Goal: Transaction & Acquisition: Purchase product/service

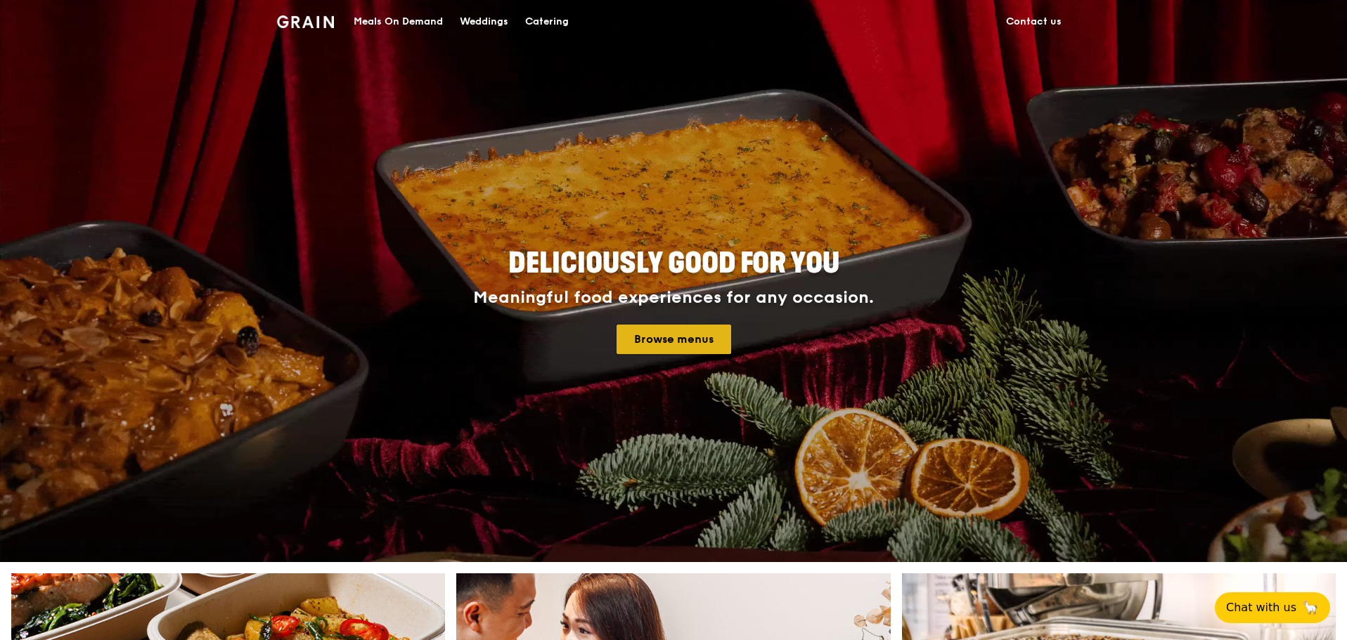
drag, startPoint x: 697, startPoint y: 349, endPoint x: 697, endPoint y: 337, distance: 12.7
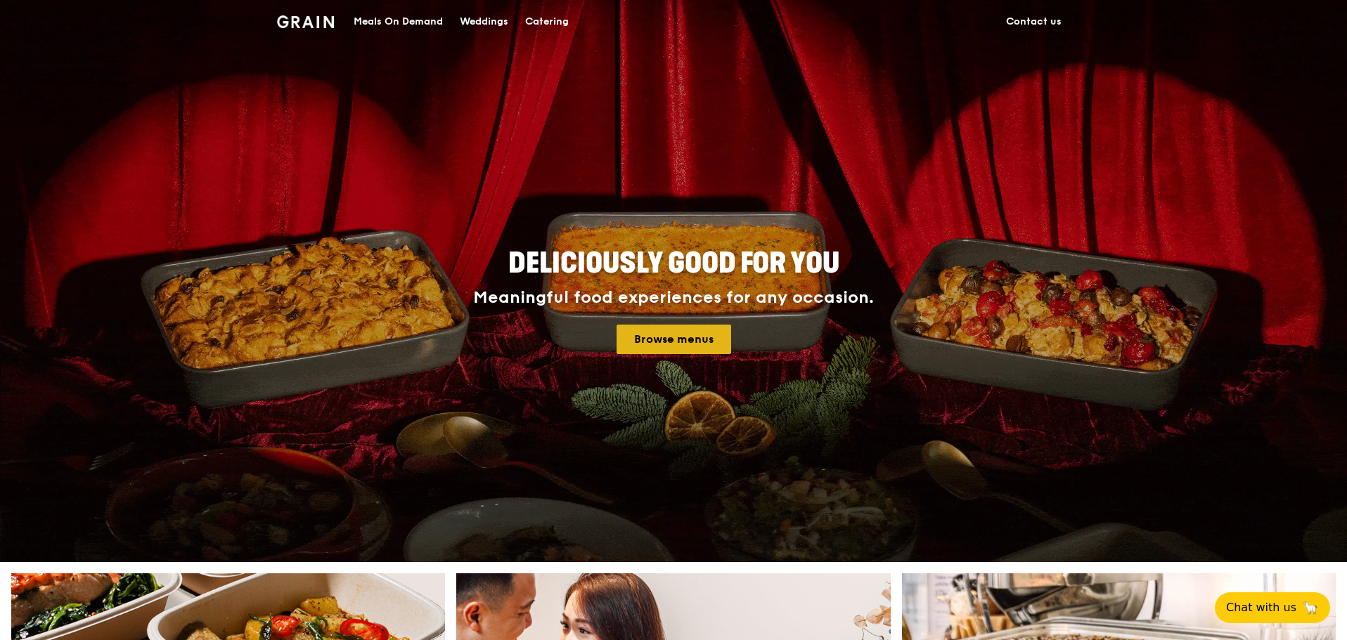
click at [697, 337] on link "Browse menus" at bounding box center [673, 340] width 115 height 30
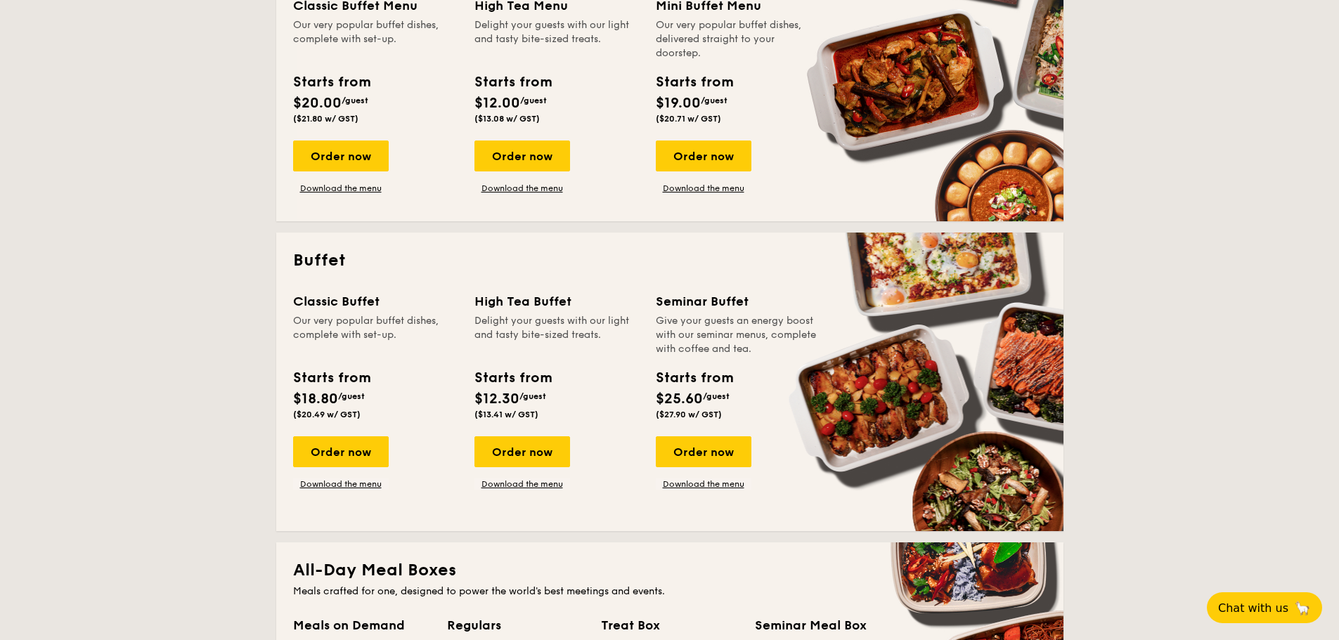
scroll to position [422, 0]
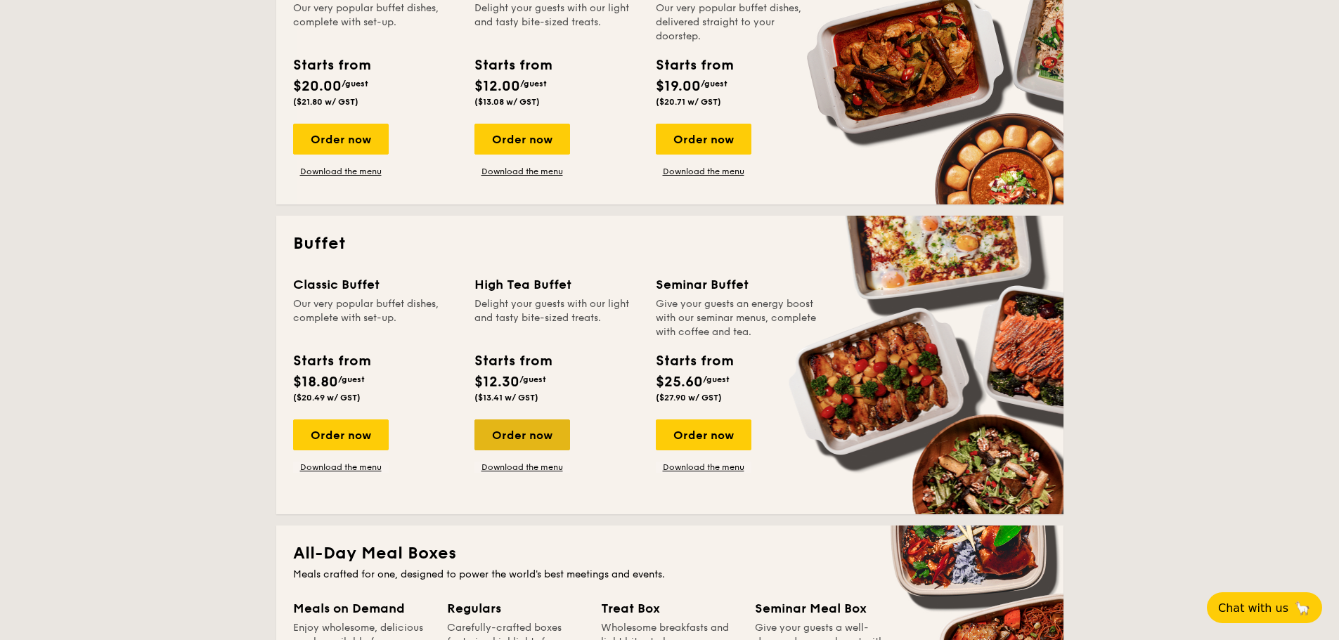
click at [524, 431] on div "Order now" at bounding box center [522, 435] width 96 height 31
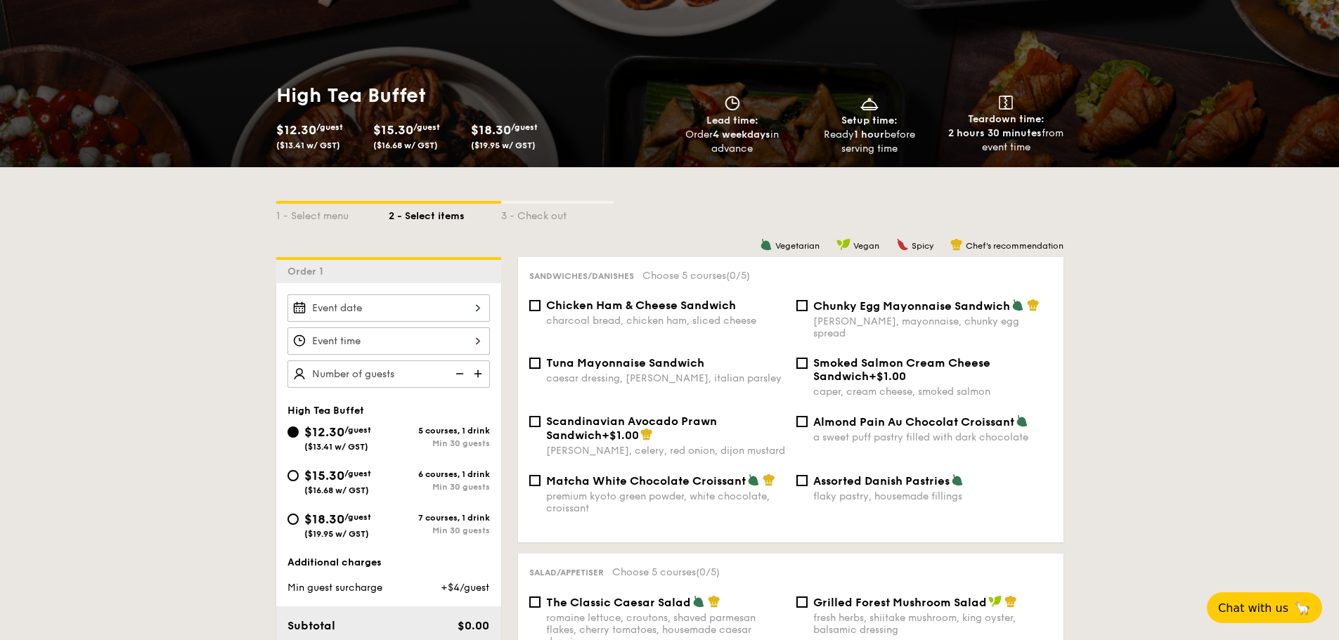
scroll to position [141, 0]
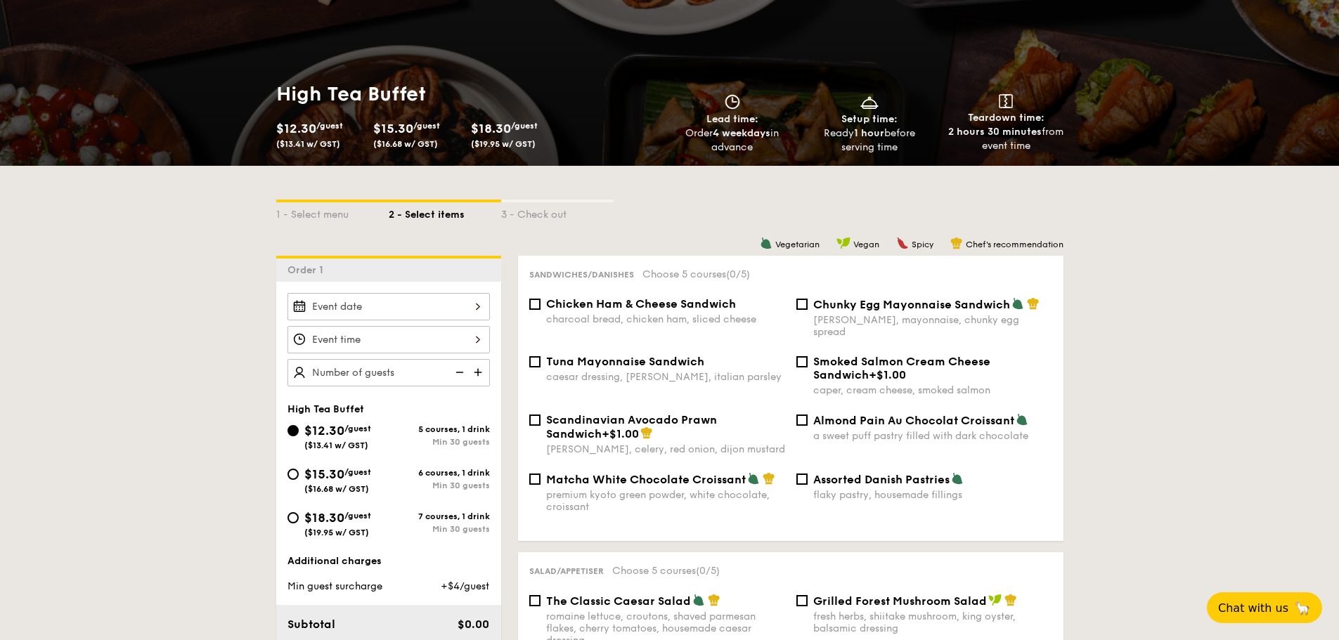
click at [457, 302] on input "$12.30 /guest ($13.41 w/ GST)" at bounding box center [388, 306] width 202 height 27
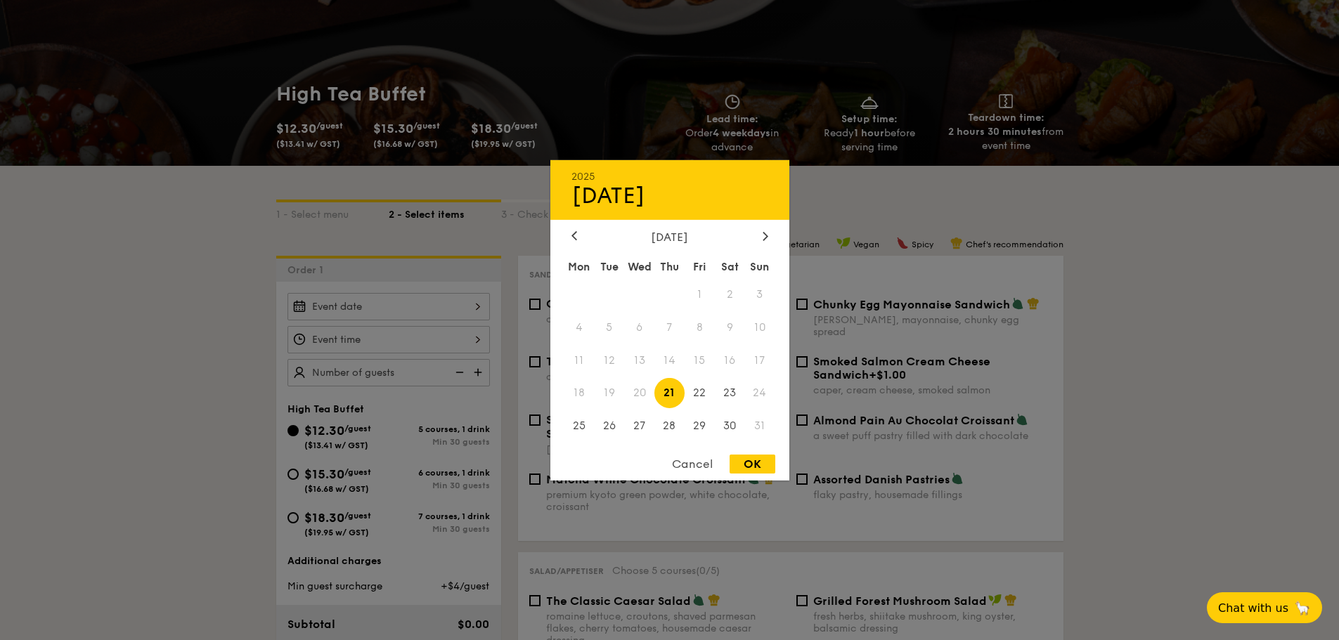
click at [742, 455] on div "OK" at bounding box center [753, 464] width 46 height 19
type input "[DATE]"
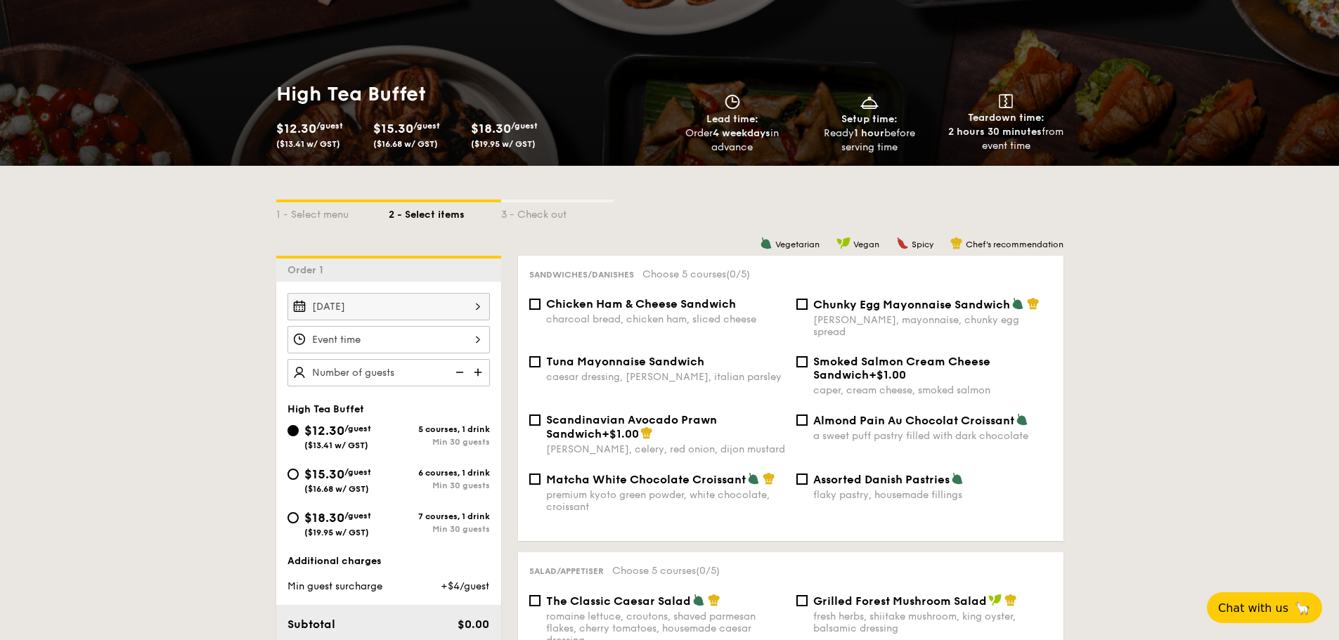
click at [748, 467] on div "OK" at bounding box center [753, 464] width 46 height 19
click at [460, 344] on input "$12.30 /guest ($13.41 w/ GST)" at bounding box center [388, 339] width 202 height 27
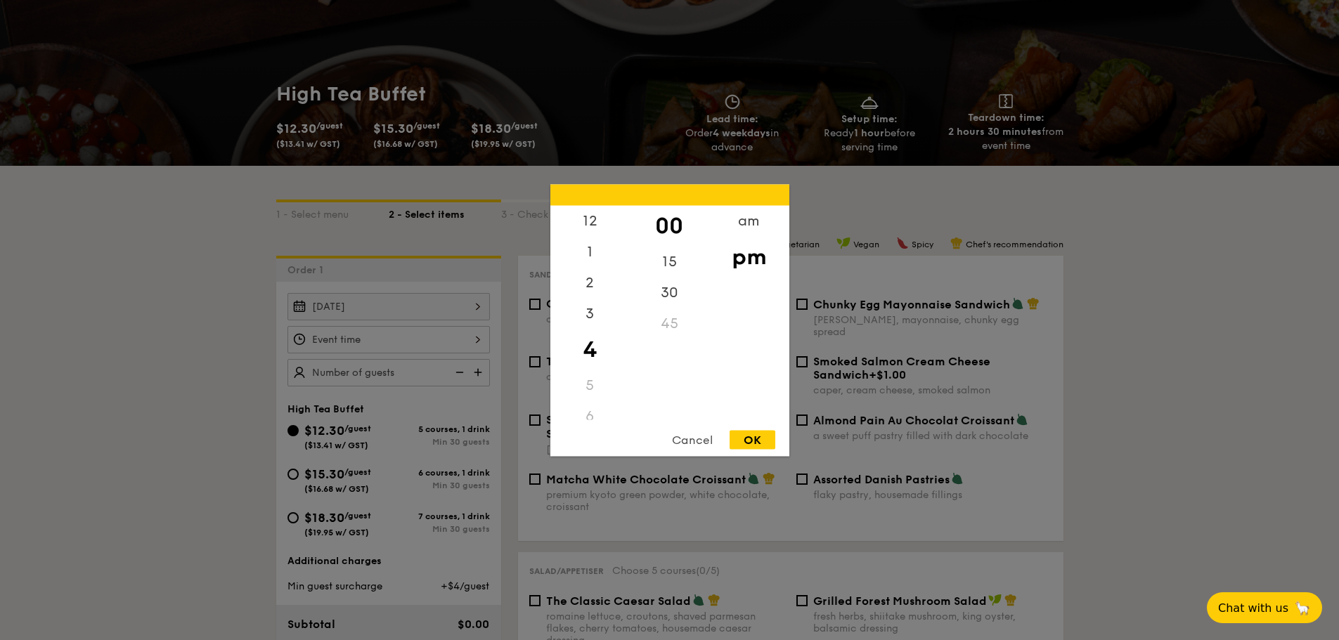
click at [592, 387] on div "5" at bounding box center [589, 385] width 79 height 31
drag, startPoint x: 589, startPoint y: 326, endPoint x: 592, endPoint y: 303, distance: 23.4
click at [592, 303] on div "3" at bounding box center [589, 318] width 79 height 41
click at [592, 394] on div "5" at bounding box center [589, 385] width 79 height 31
click at [734, 256] on div "pm" at bounding box center [748, 256] width 79 height 41
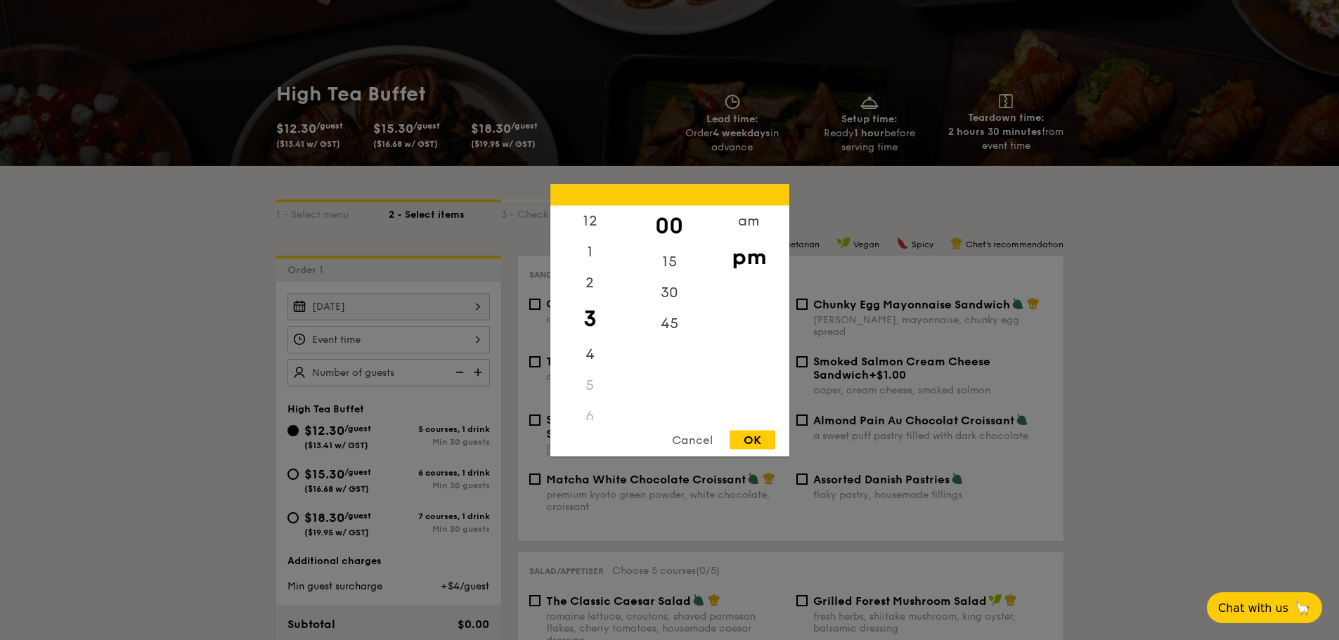
drag, startPoint x: 590, startPoint y: 396, endPoint x: 588, endPoint y: 387, distance: 8.6
click at [588, 387] on div "5" at bounding box center [589, 385] width 79 height 31
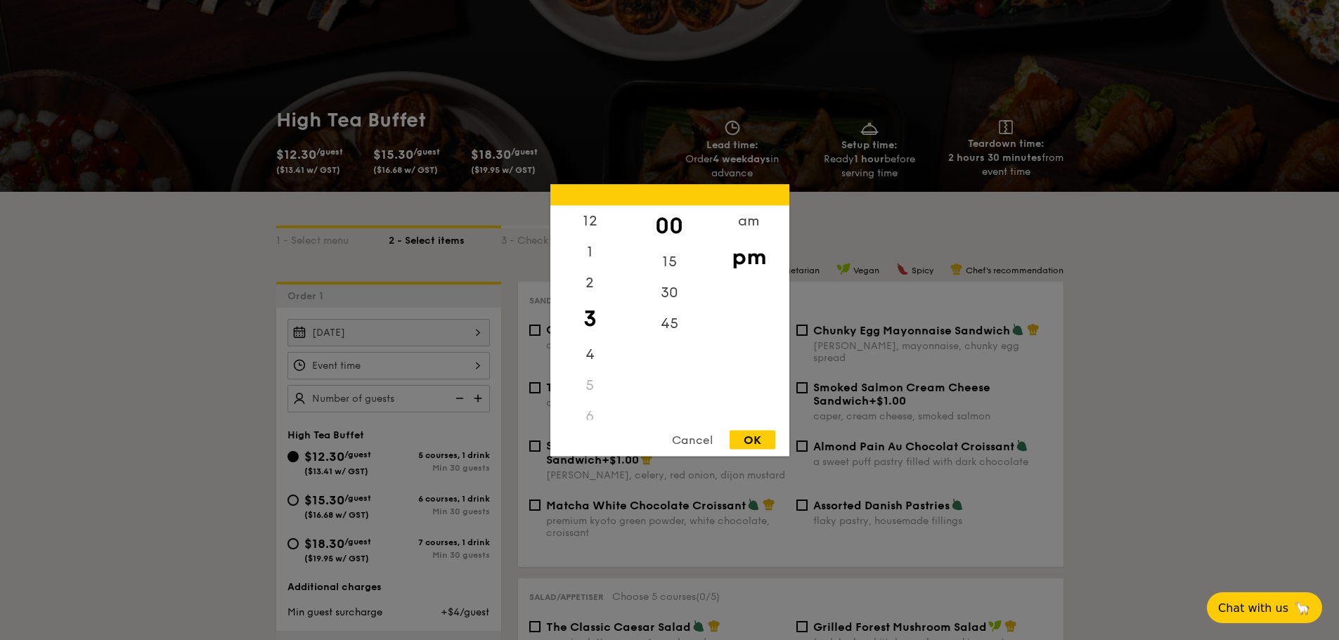
scroll to position [492, 0]
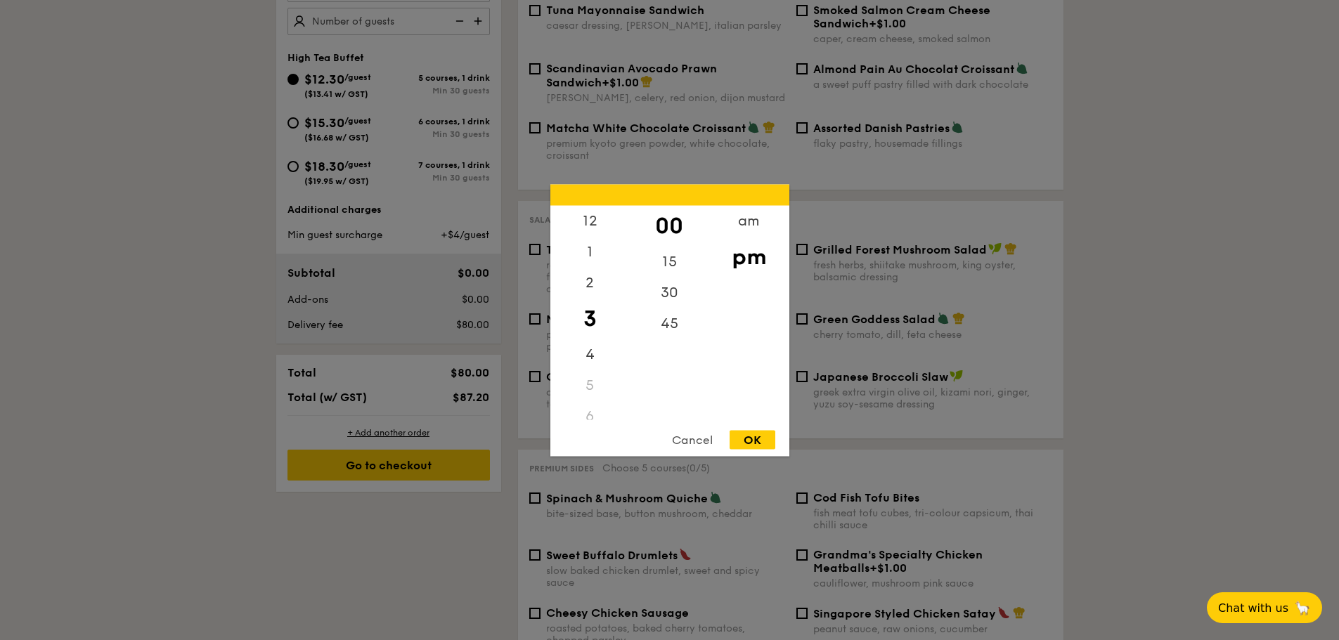
drag, startPoint x: 630, startPoint y: 315, endPoint x: 631, endPoint y: 345, distance: 30.3
click at [631, 364] on div "00 15 30 45" at bounding box center [669, 312] width 79 height 214
click at [625, 353] on div "4" at bounding box center [589, 359] width 79 height 41
click at [626, 353] on div "4" at bounding box center [589, 349] width 79 height 41
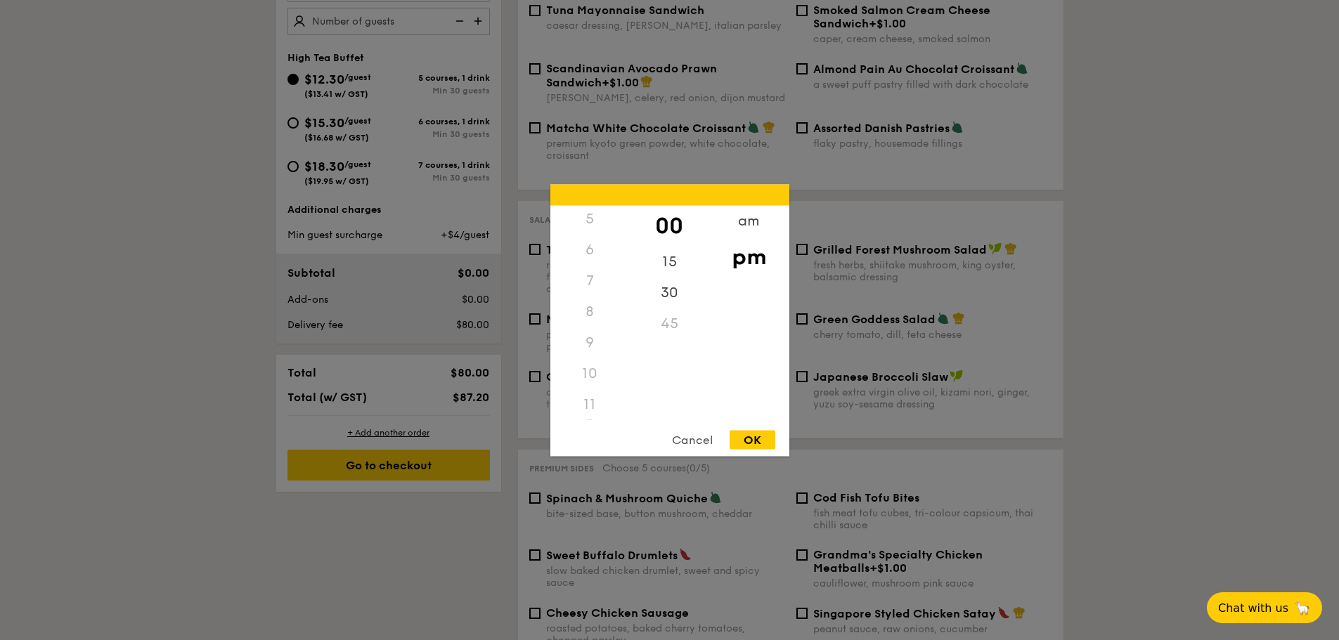
click at [585, 223] on div "5" at bounding box center [589, 218] width 79 height 31
click at [590, 220] on div "5" at bounding box center [589, 218] width 79 height 31
click at [632, 258] on div "15" at bounding box center [669, 266] width 79 height 41
drag, startPoint x: 595, startPoint y: 400, endPoint x: 594, endPoint y: 387, distance: 12.7
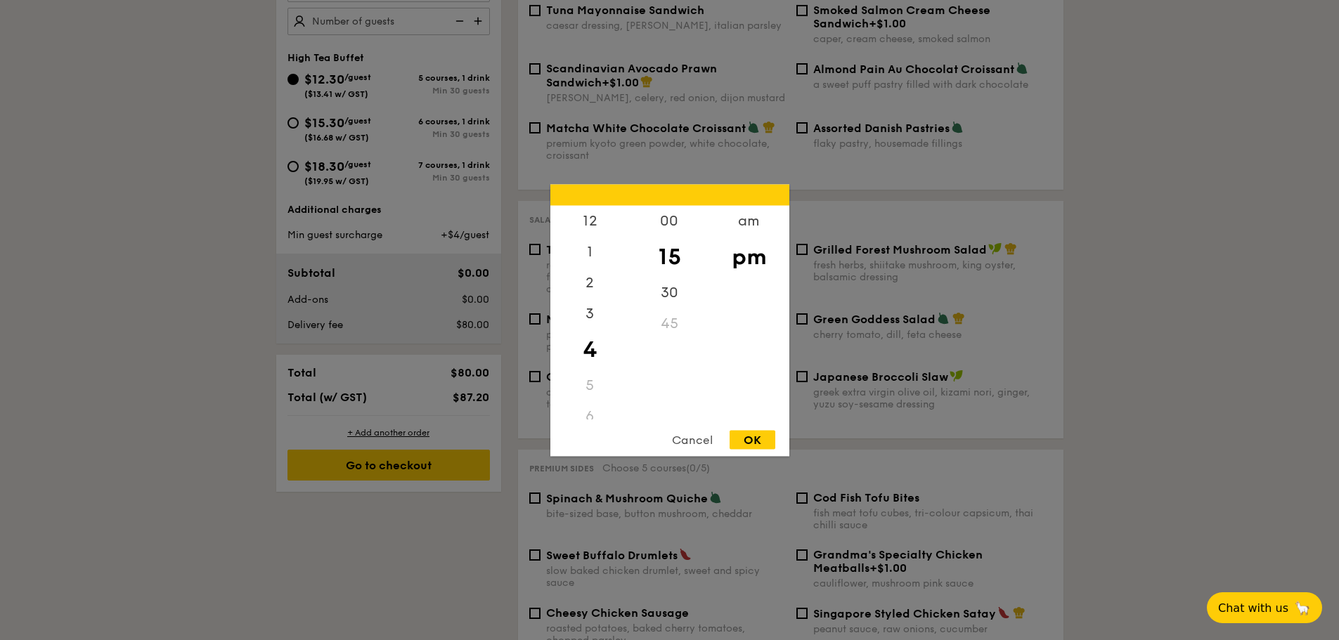
click at [594, 387] on div "5" at bounding box center [589, 385] width 79 height 31
click at [588, 355] on div "4" at bounding box center [589, 349] width 79 height 41
click at [665, 332] on div "45" at bounding box center [669, 323] width 79 height 31
click at [668, 328] on div "45" at bounding box center [669, 323] width 79 height 31
click at [670, 324] on div "45" at bounding box center [669, 323] width 79 height 31
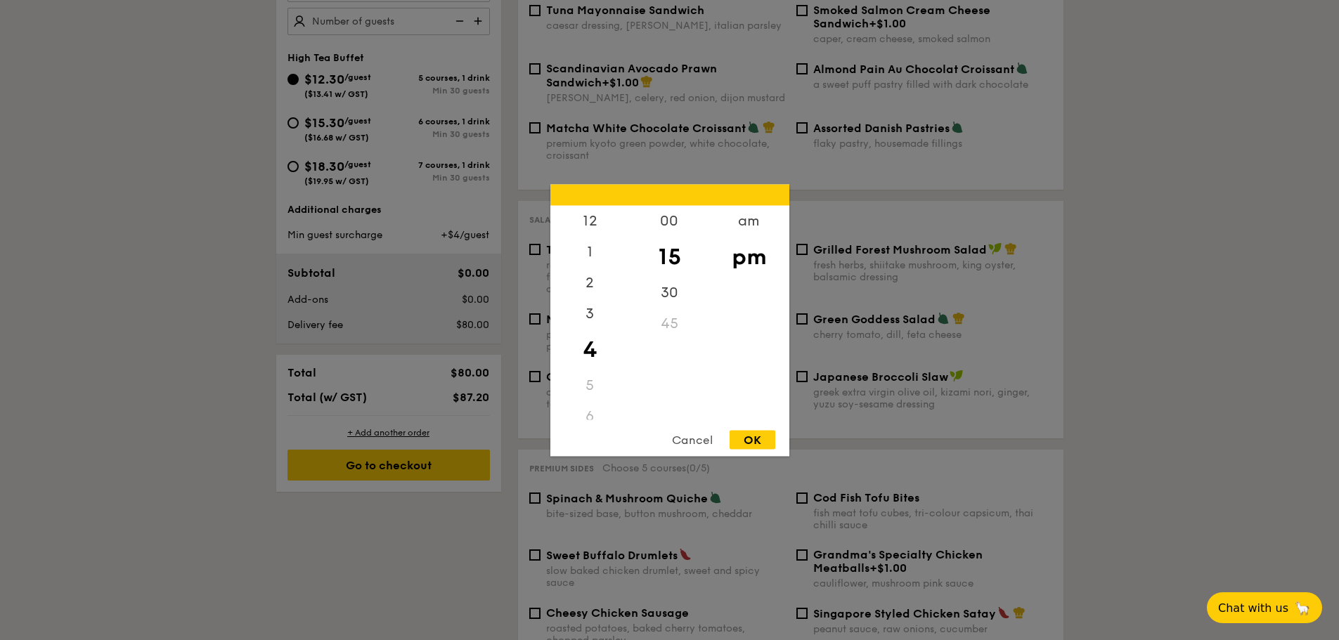
click at [671, 316] on div "45" at bounding box center [669, 323] width 79 height 31
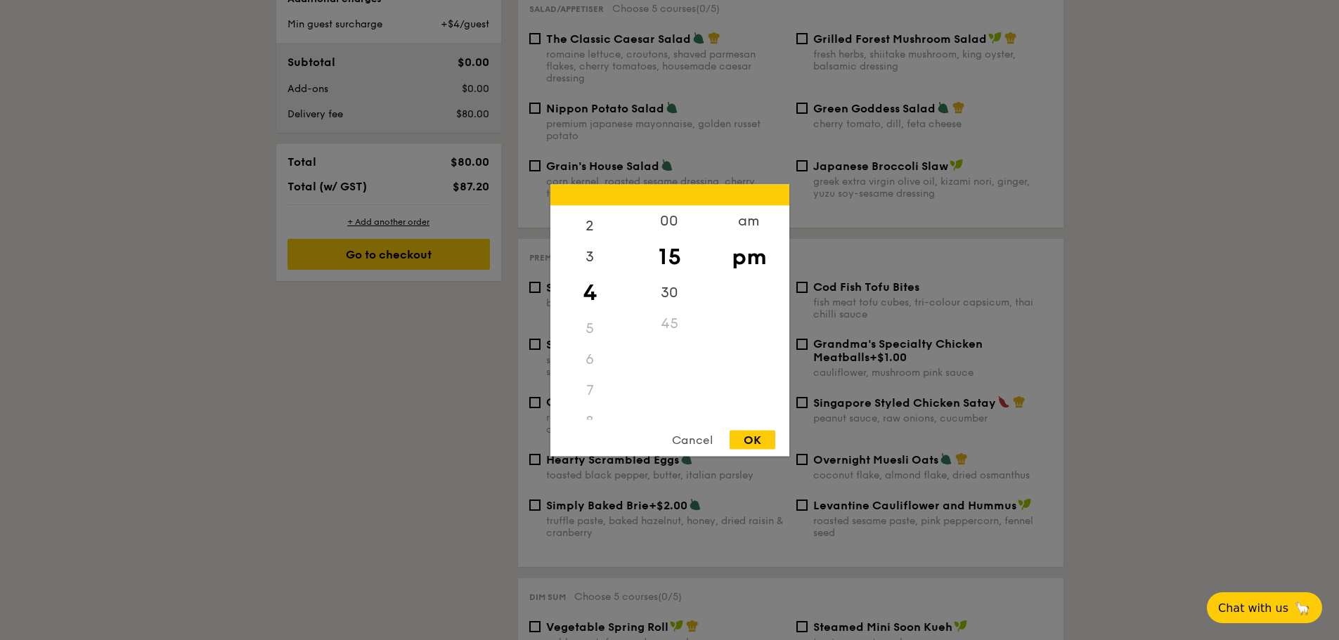
scroll to position [70, 0]
click at [597, 318] on div "5" at bounding box center [589, 314] width 79 height 31
click at [746, 436] on div "OK" at bounding box center [753, 439] width 46 height 19
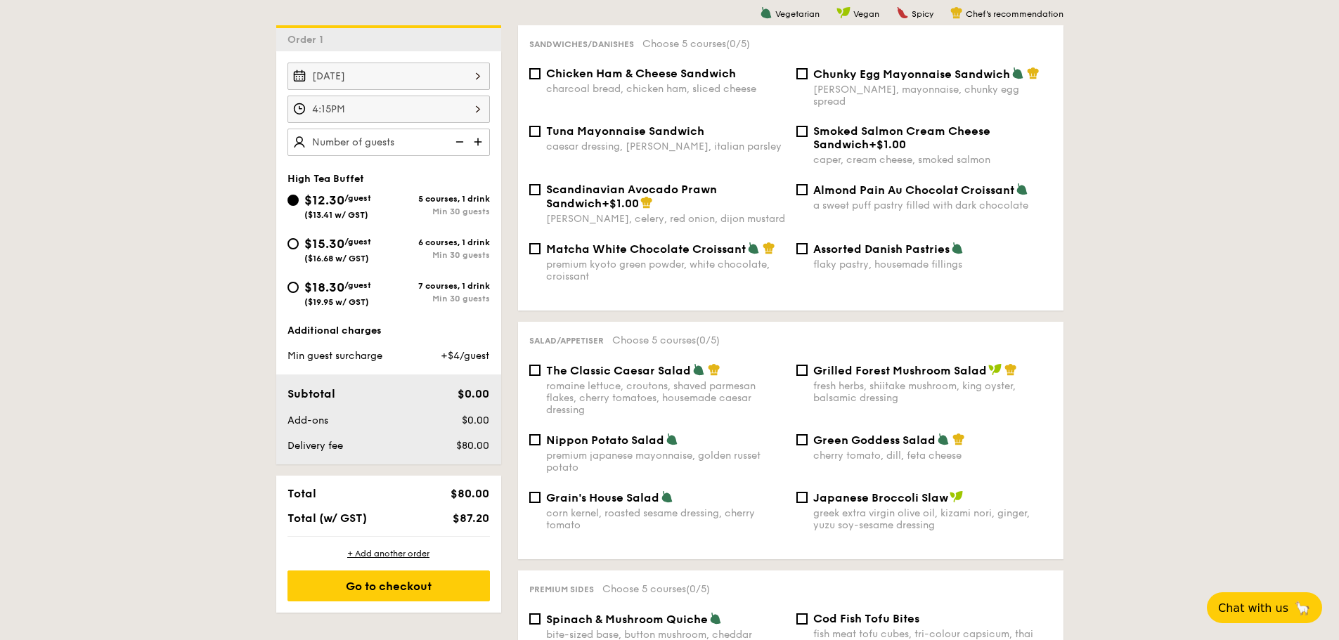
scroll to position [351, 0]
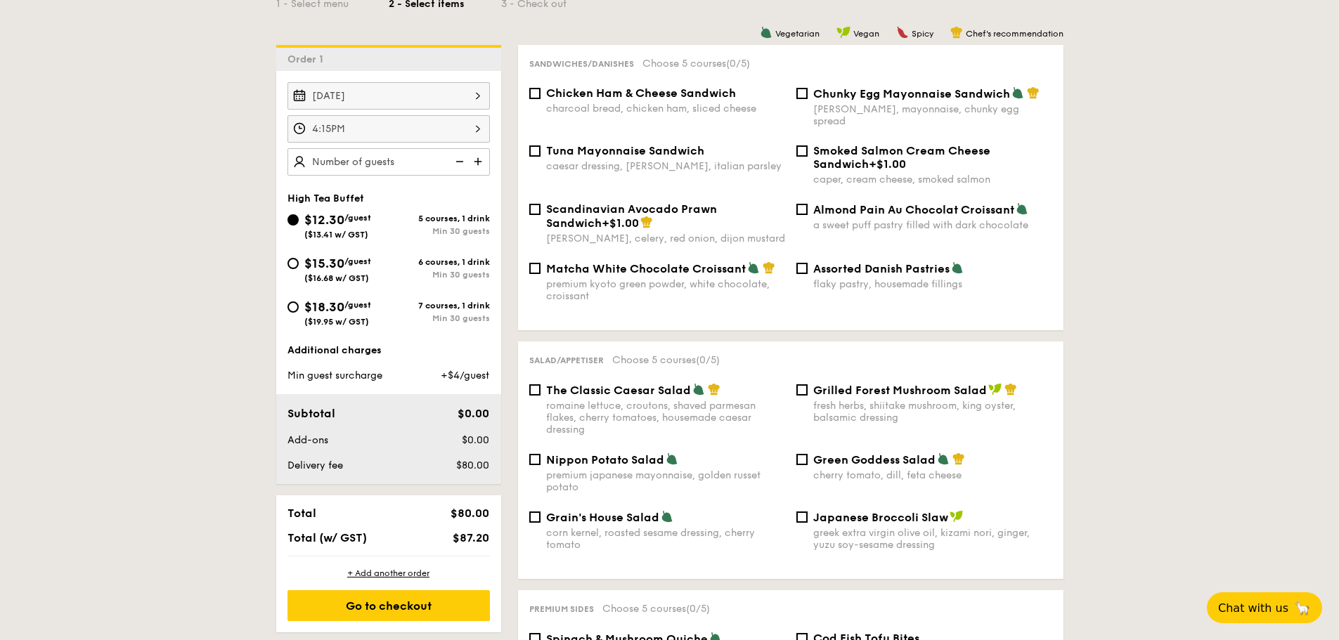
click at [359, 127] on input "4:15PM" at bounding box center [388, 128] width 202 height 27
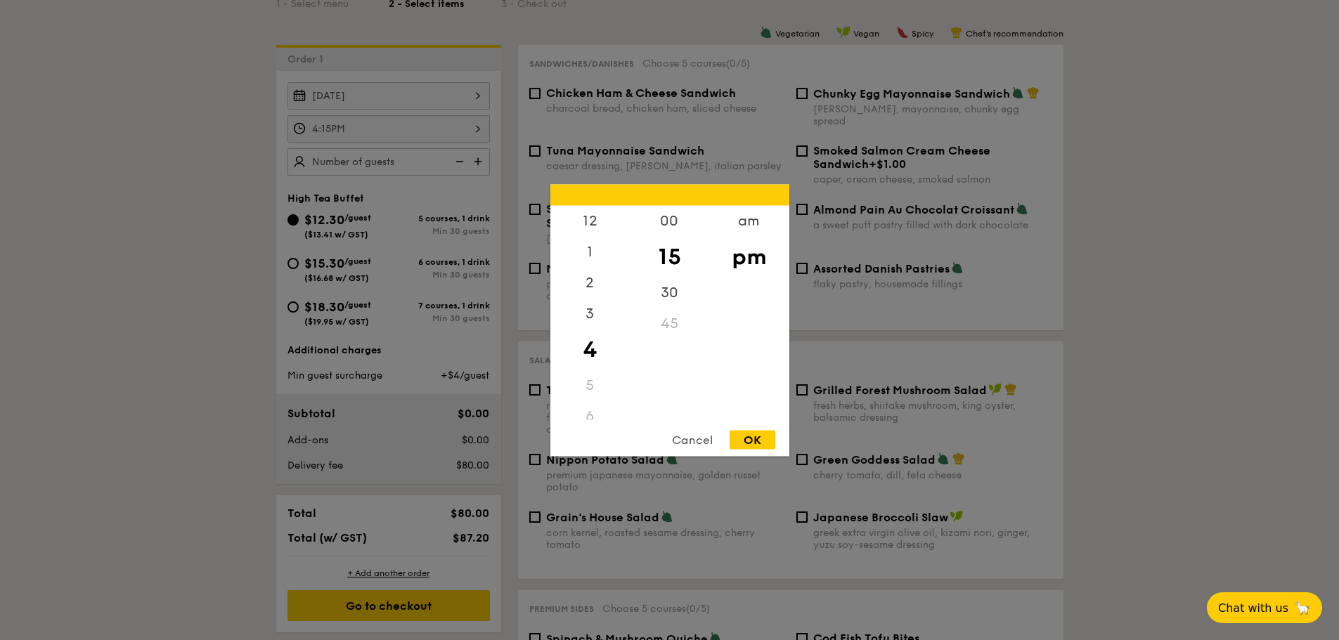
drag, startPoint x: 361, startPoint y: 127, endPoint x: 267, endPoint y: 127, distance: 94.2
click at [267, 127] on div at bounding box center [669, 320] width 1339 height 640
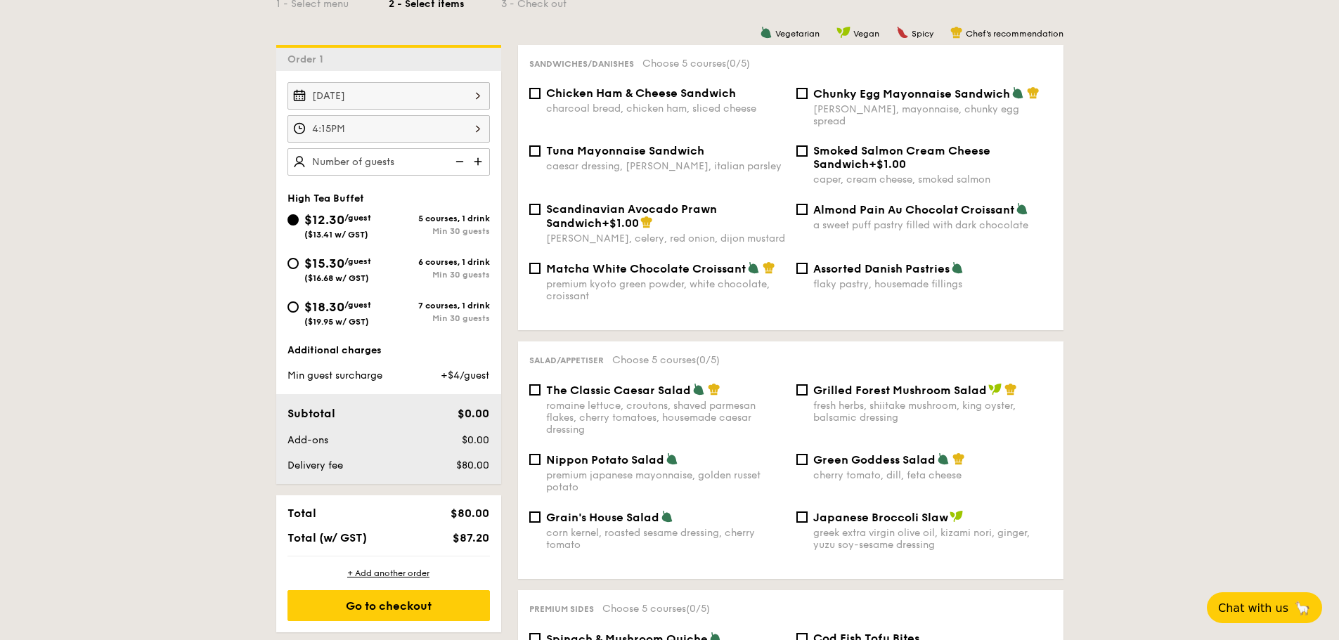
click at [472, 126] on input "4:15PM" at bounding box center [388, 128] width 202 height 27
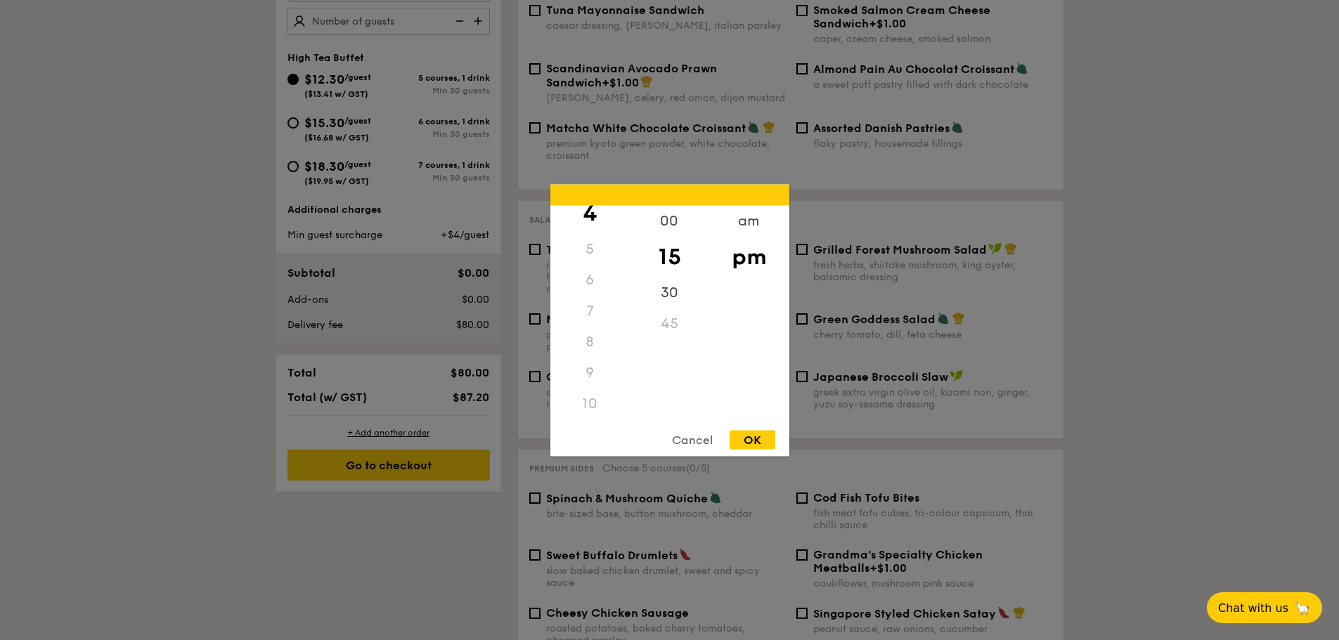
scroll to position [136, 0]
click at [594, 261] on div "5" at bounding box center [589, 249] width 79 height 31
click at [591, 252] on div "5" at bounding box center [589, 249] width 79 height 31
click at [673, 297] on div "30" at bounding box center [669, 297] width 79 height 41
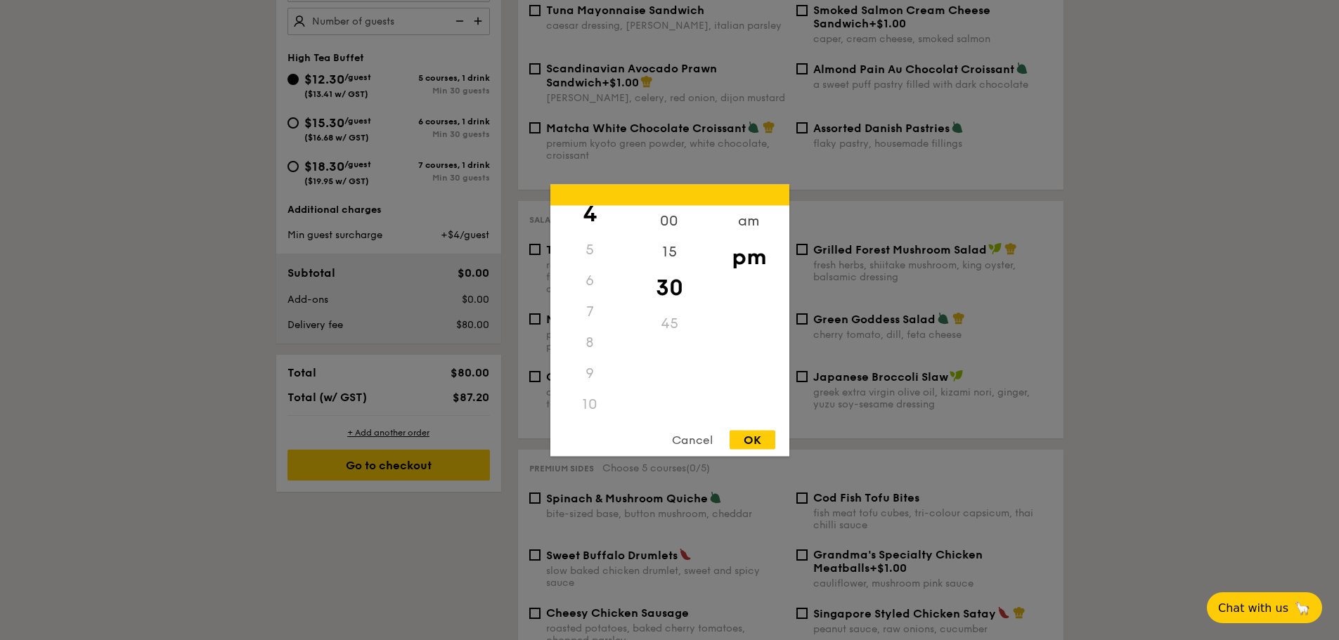
click at [588, 259] on div "5" at bounding box center [589, 249] width 79 height 31
click at [590, 214] on div "4" at bounding box center [589, 213] width 79 height 41
click at [667, 333] on div "45" at bounding box center [669, 323] width 79 height 31
click at [667, 318] on div "45" at bounding box center [669, 323] width 79 height 31
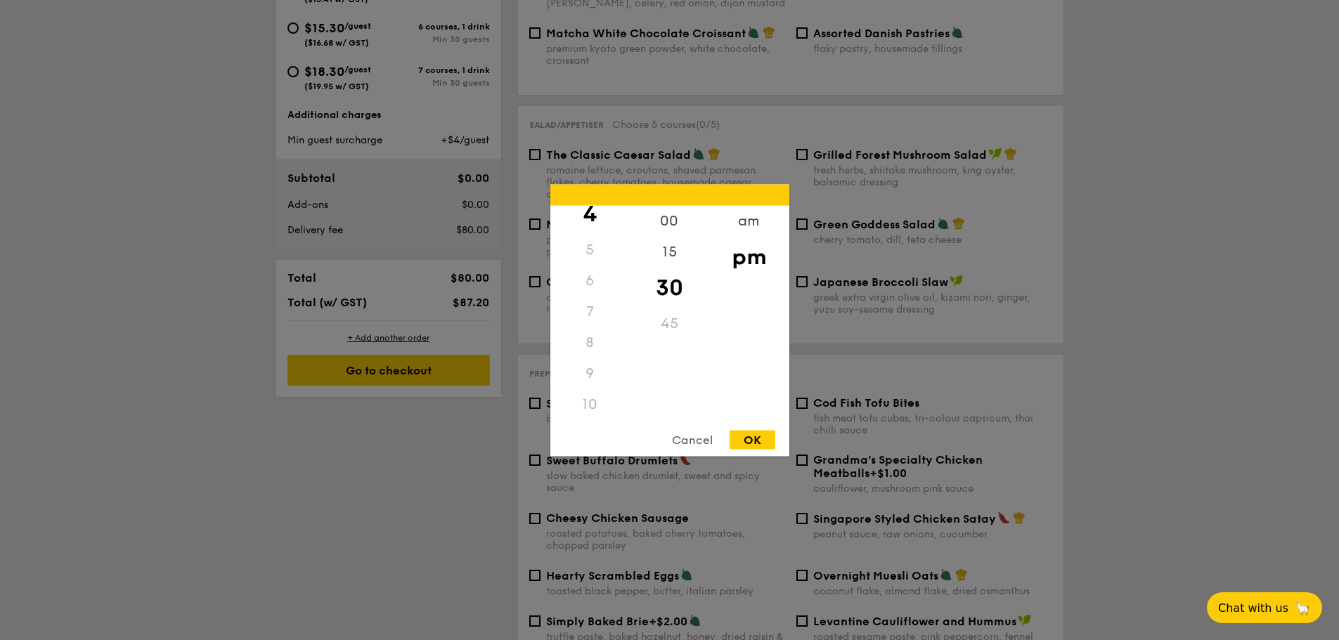
scroll to position [632, 0]
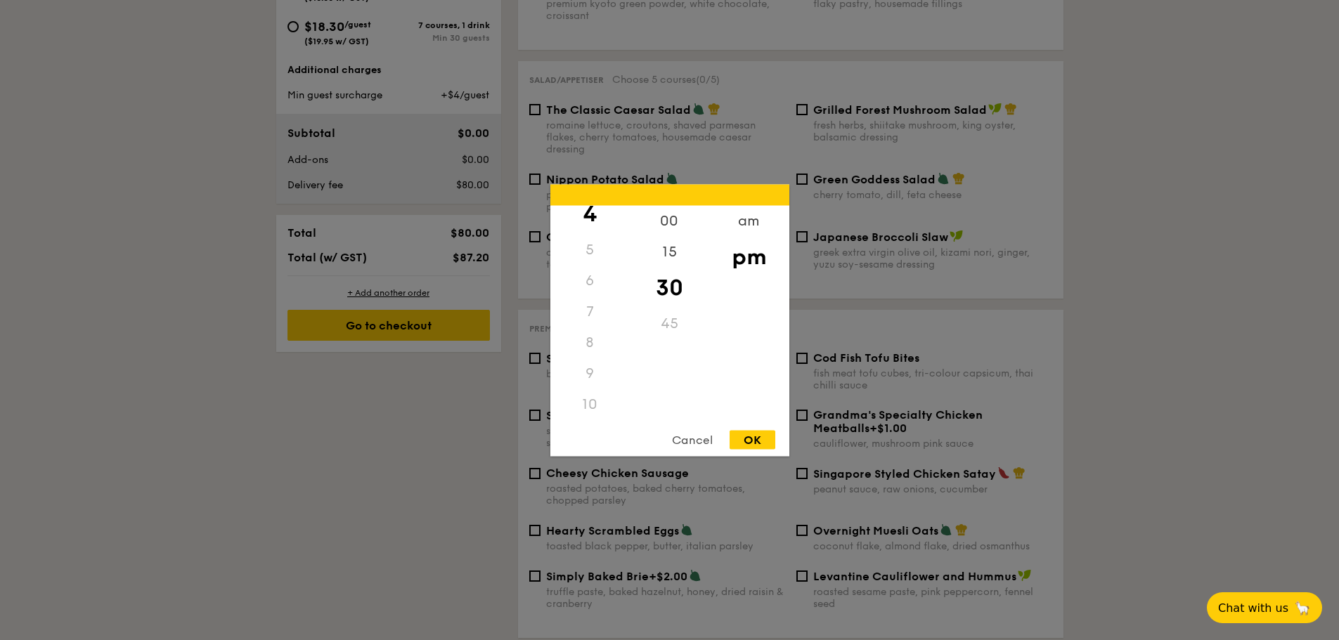
click at [704, 328] on div "45" at bounding box center [669, 323] width 79 height 31
drag, startPoint x: 704, startPoint y: 328, endPoint x: 731, endPoint y: 326, distance: 26.8
click at [731, 326] on div "am pm" at bounding box center [748, 312] width 79 height 214
click at [764, 440] on div "OK" at bounding box center [753, 439] width 46 height 19
type input "4:30PM"
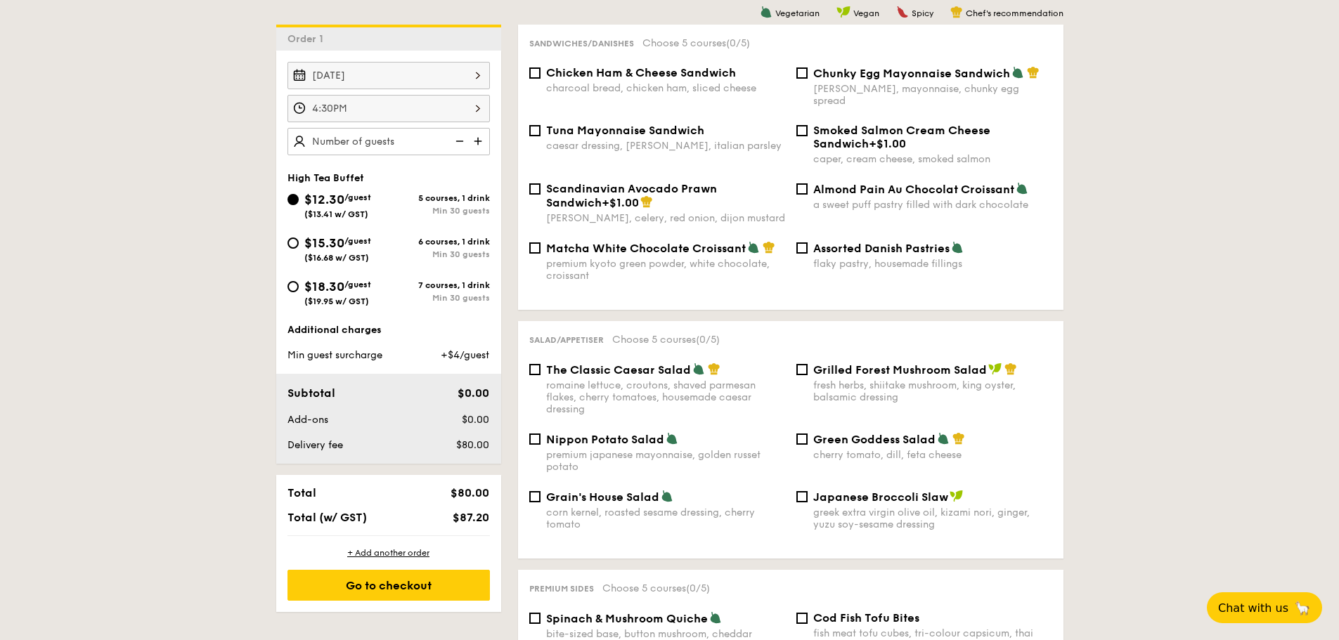
scroll to position [351, 0]
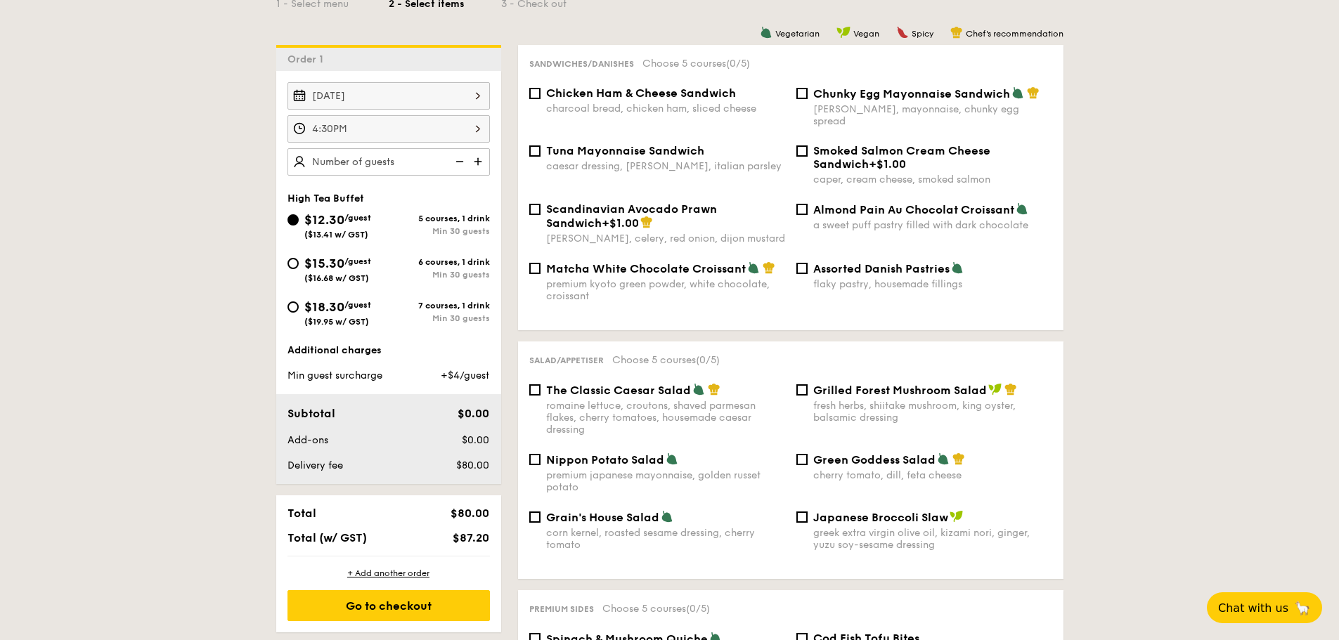
click at [398, 133] on input "4:30PM" at bounding box center [388, 128] width 202 height 27
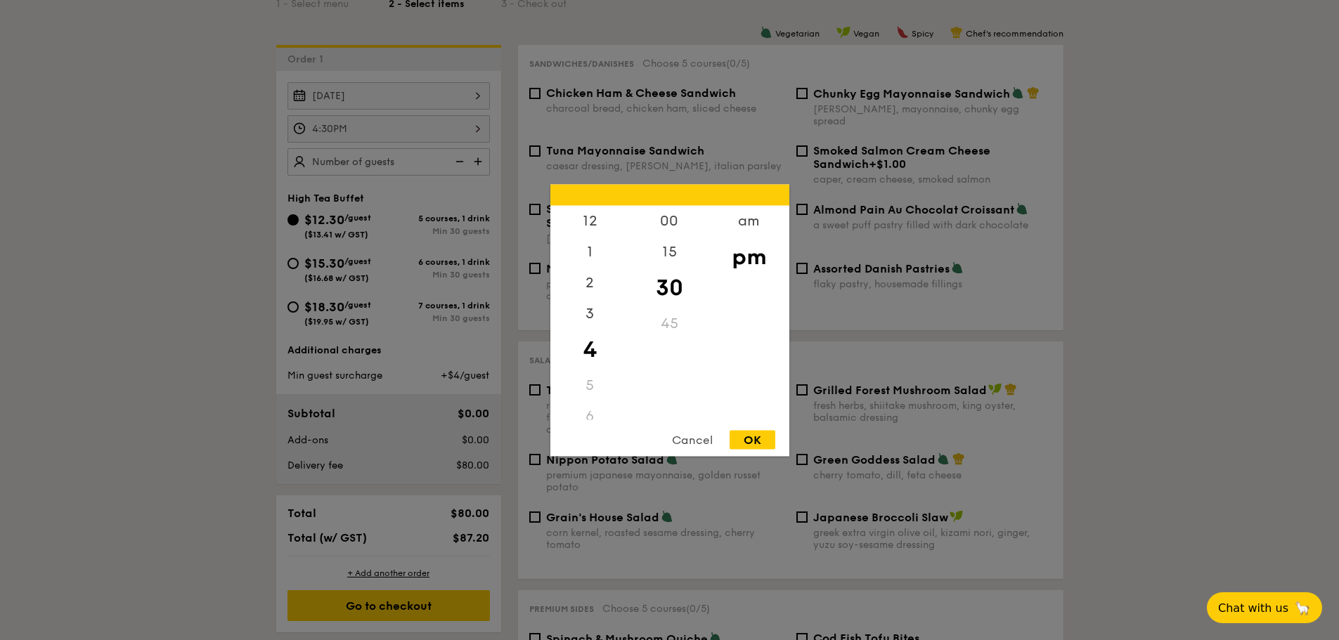
click at [663, 324] on div "45" at bounding box center [669, 323] width 79 height 31
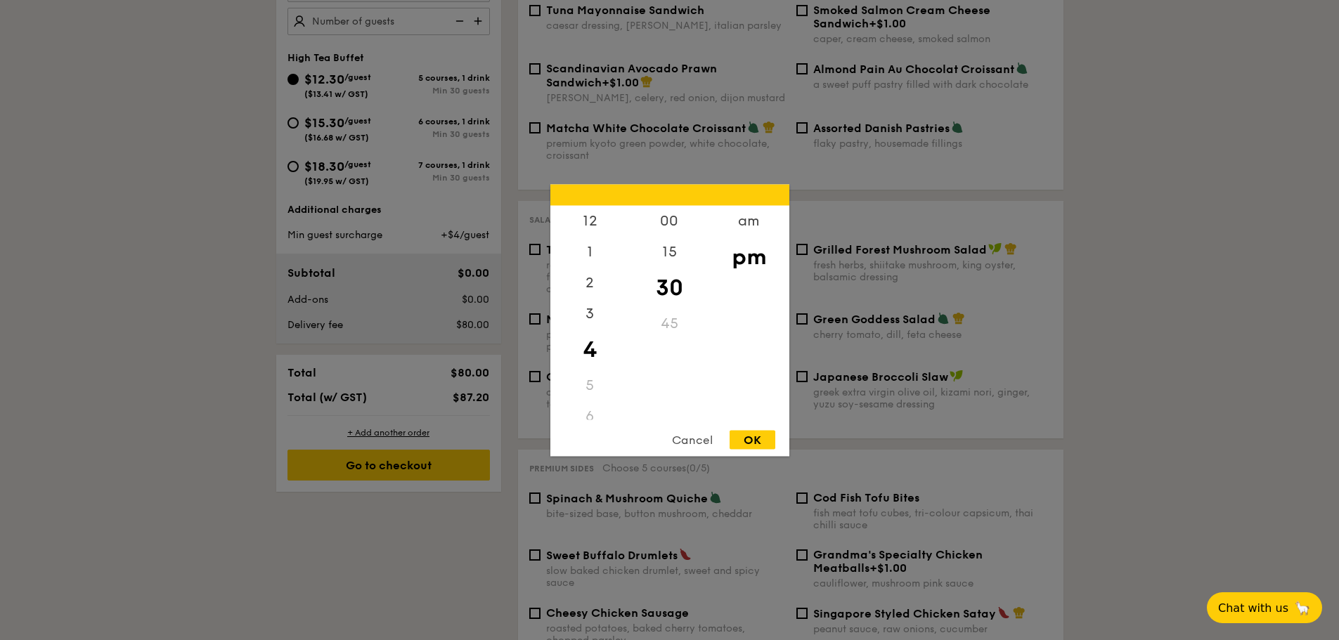
click at [714, 290] on div "am pm" at bounding box center [748, 312] width 79 height 214
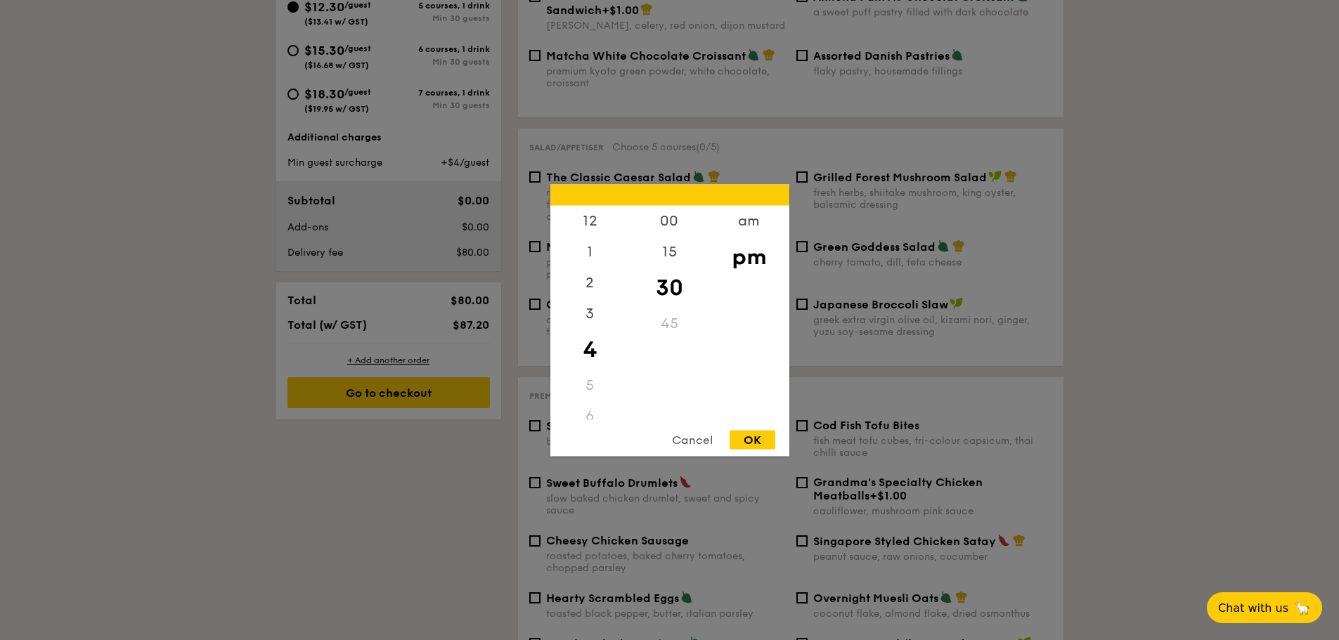
scroll to position [632, 0]
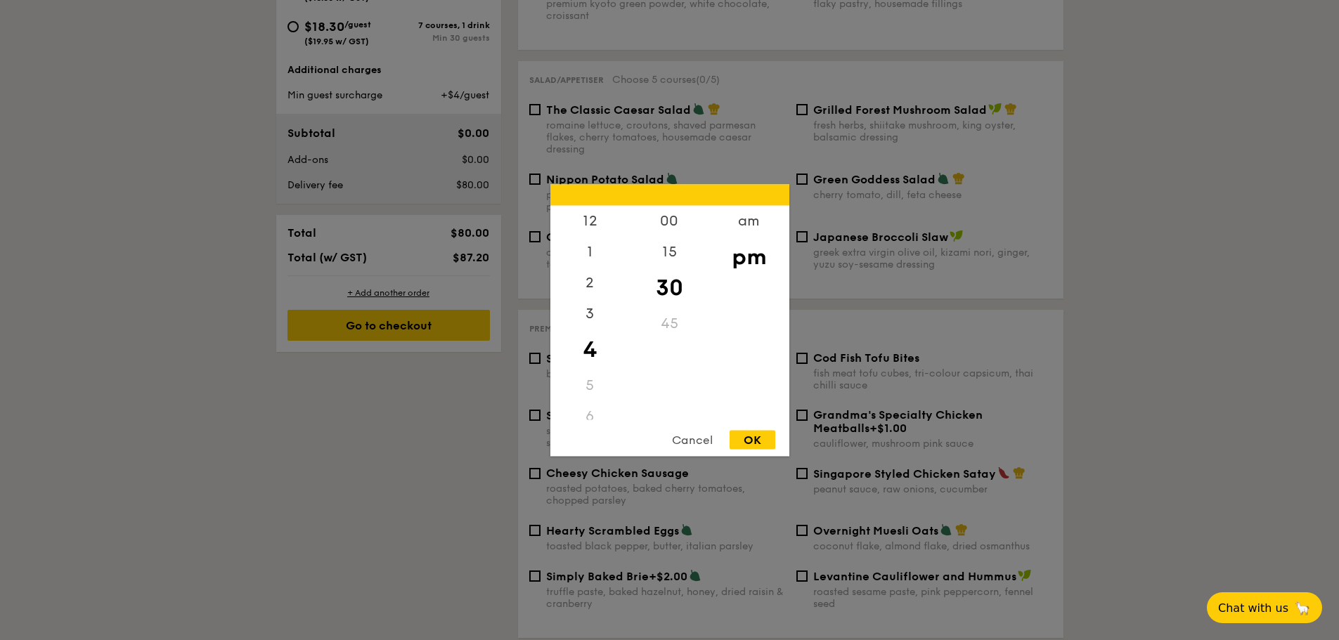
click at [668, 327] on div "45" at bounding box center [669, 323] width 79 height 31
click at [668, 326] on div "45" at bounding box center [669, 323] width 79 height 31
click at [668, 325] on div "45" at bounding box center [669, 323] width 79 height 31
click at [756, 228] on div "am" at bounding box center [748, 225] width 79 height 41
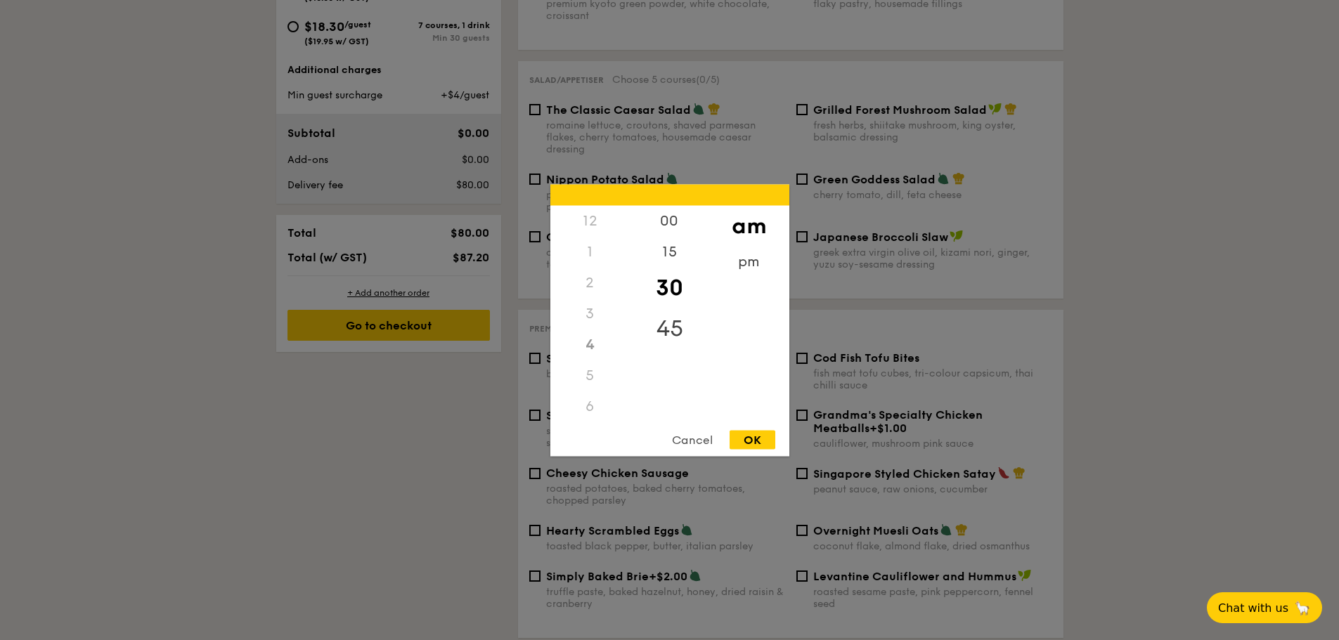
click at [662, 328] on div "45" at bounding box center [669, 328] width 79 height 41
click at [583, 348] on div "4" at bounding box center [589, 344] width 79 height 31
click at [748, 264] on div "pm" at bounding box center [748, 266] width 79 height 41
click at [670, 313] on div "45" at bounding box center [669, 313] width 79 height 31
click at [672, 312] on div "45" at bounding box center [669, 313] width 79 height 31
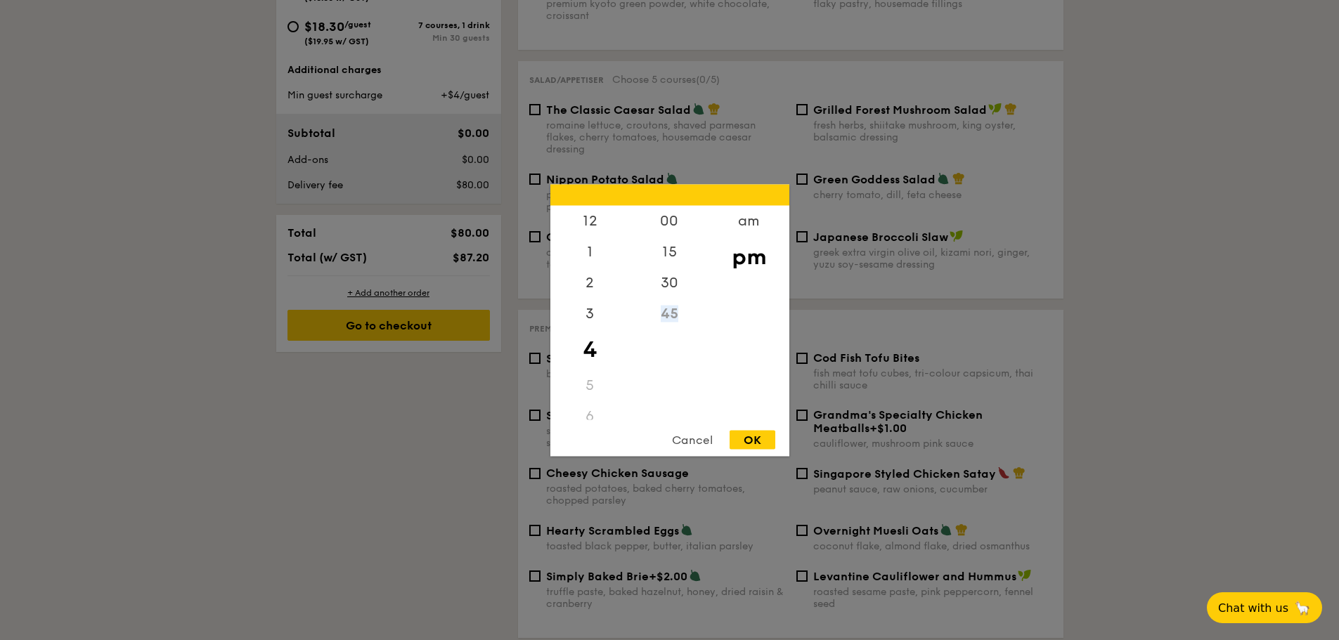
click at [672, 312] on div "45" at bounding box center [669, 313] width 79 height 31
click at [594, 349] on div "4" at bounding box center [589, 349] width 79 height 41
click at [589, 351] on div "4" at bounding box center [589, 349] width 79 height 41
click at [654, 310] on div "45" at bounding box center [669, 313] width 79 height 31
drag, startPoint x: 654, startPoint y: 310, endPoint x: 670, endPoint y: 305, distance: 16.2
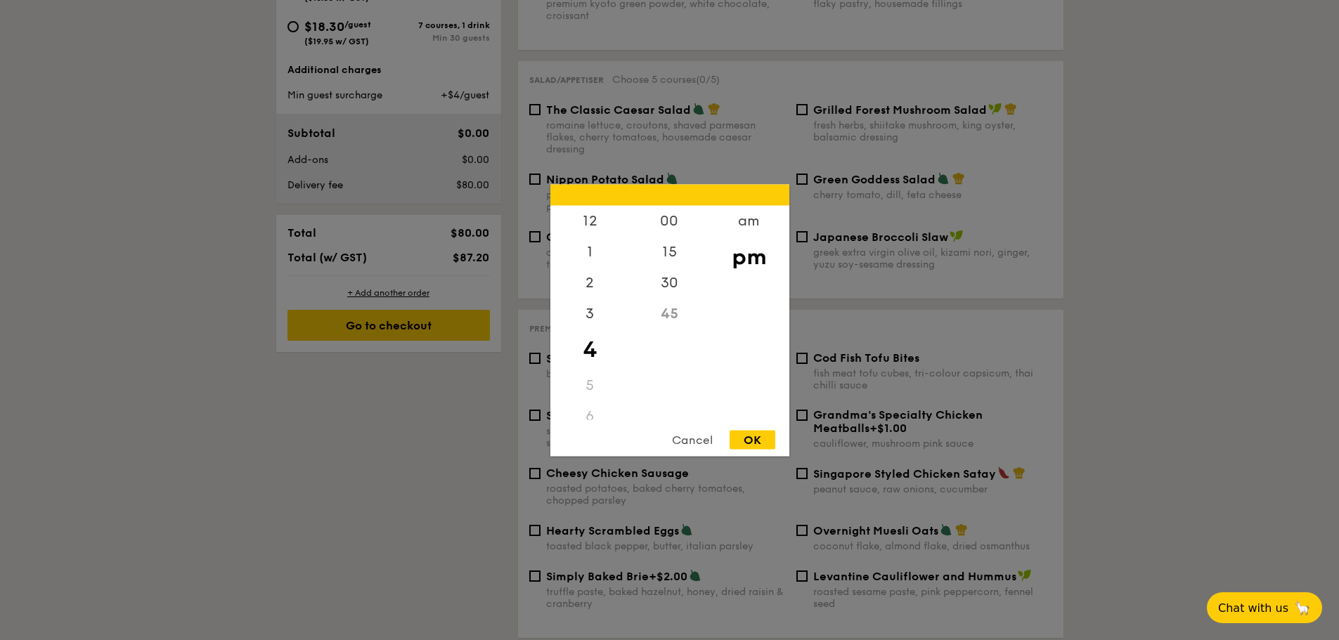
click at [670, 305] on div "45" at bounding box center [669, 313] width 79 height 31
click at [672, 278] on div "30" at bounding box center [669, 287] width 79 height 41
click at [758, 452] on div "Cancel OK" at bounding box center [669, 443] width 239 height 26
click at [760, 443] on div "OK" at bounding box center [753, 439] width 46 height 19
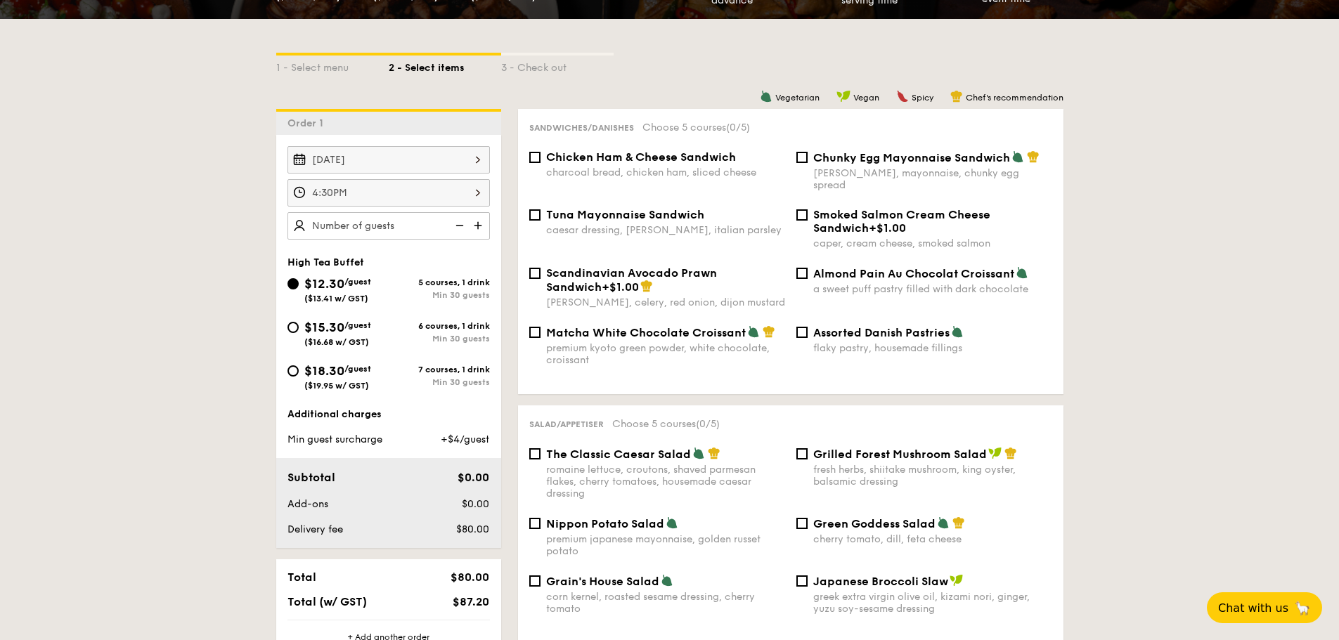
scroll to position [281, 0]
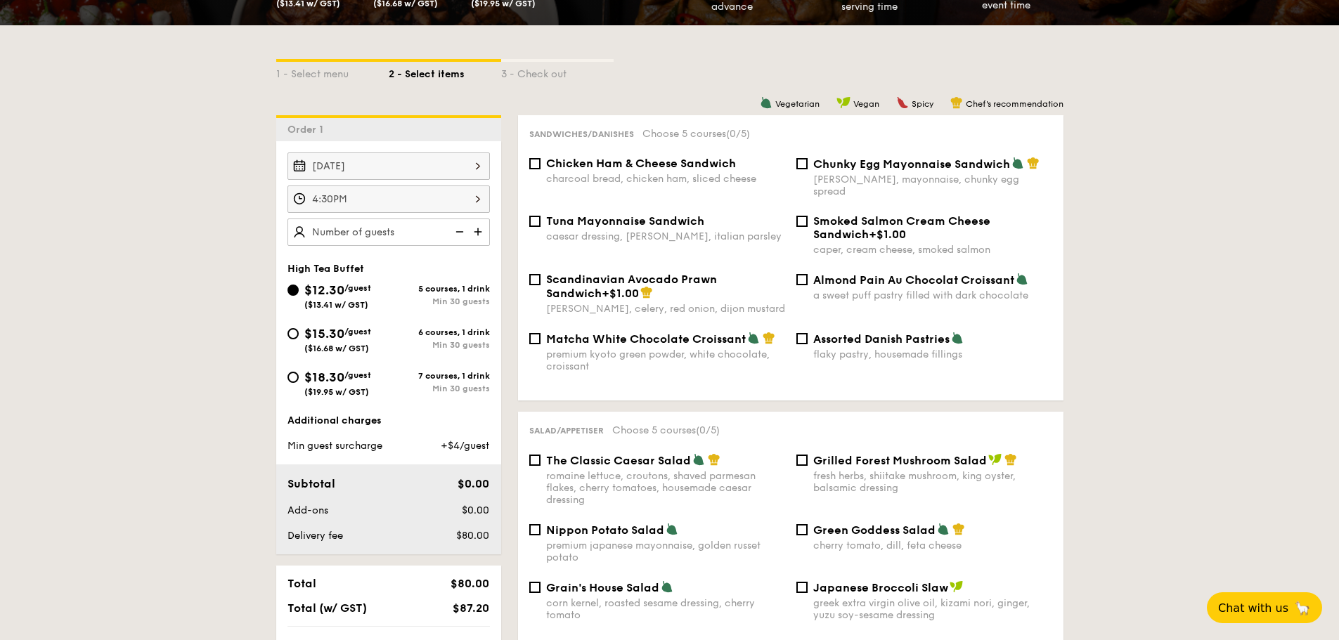
click at [436, 233] on input "text" at bounding box center [388, 232] width 202 height 27
type input "40 guests"
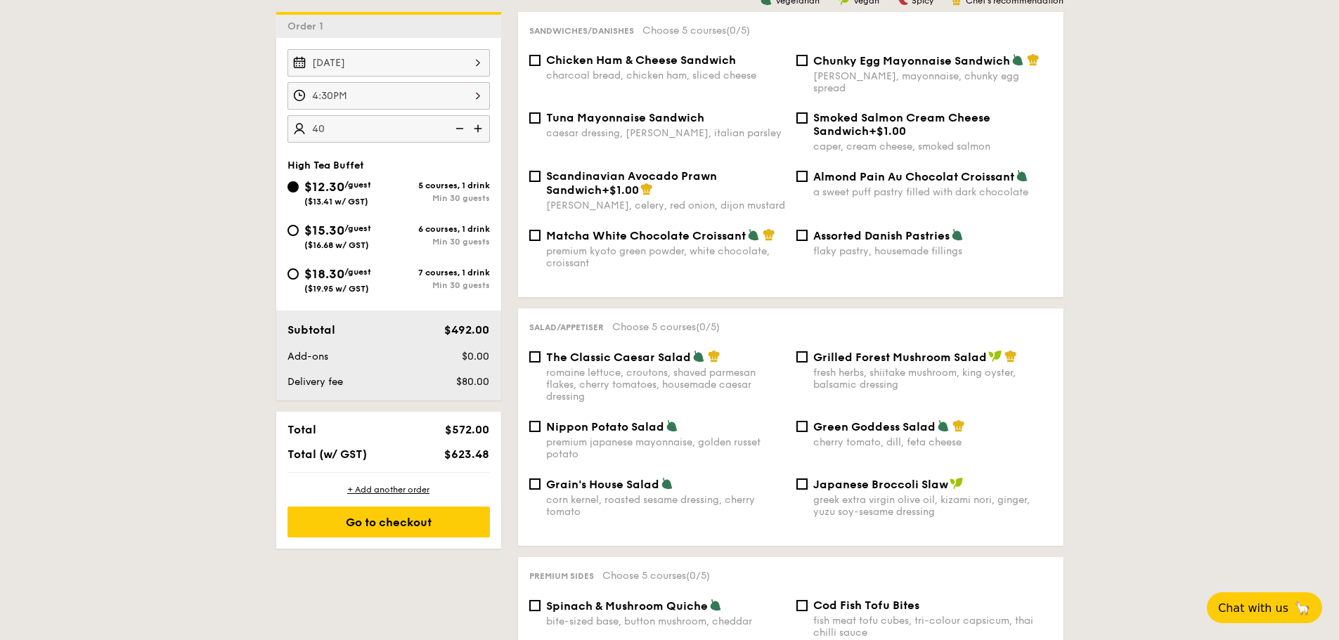
scroll to position [492, 0]
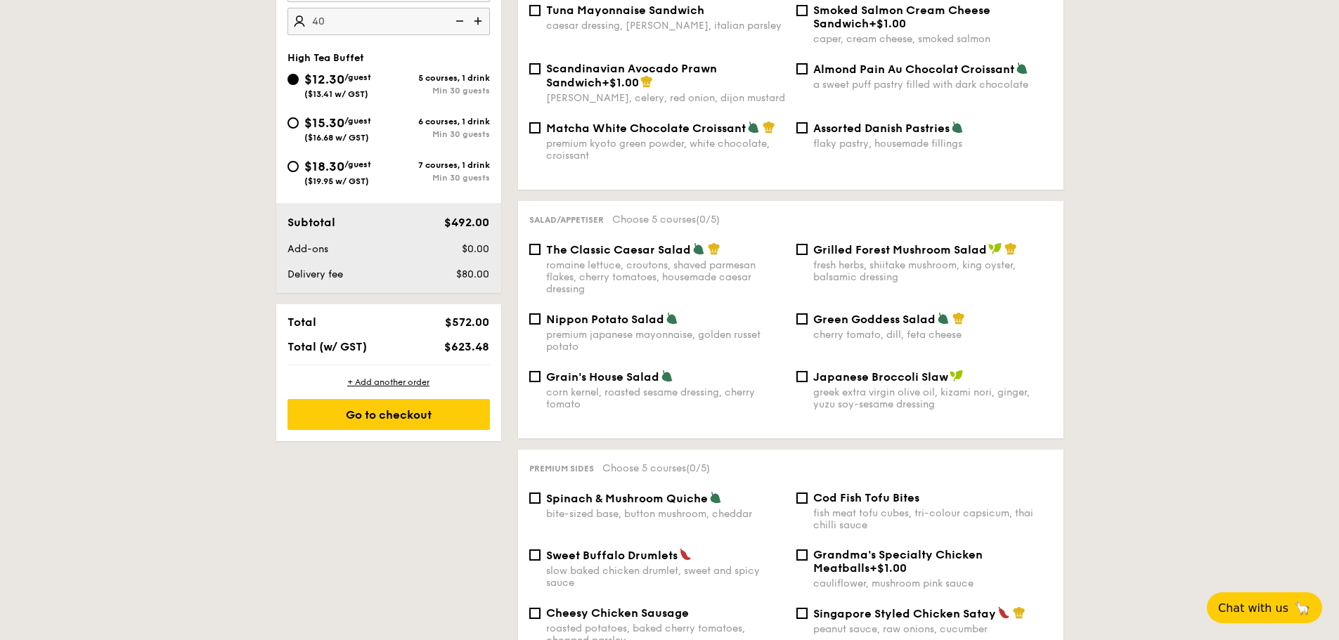
click at [287, 399] on div "Go to checkout" at bounding box center [388, 414] width 202 height 31
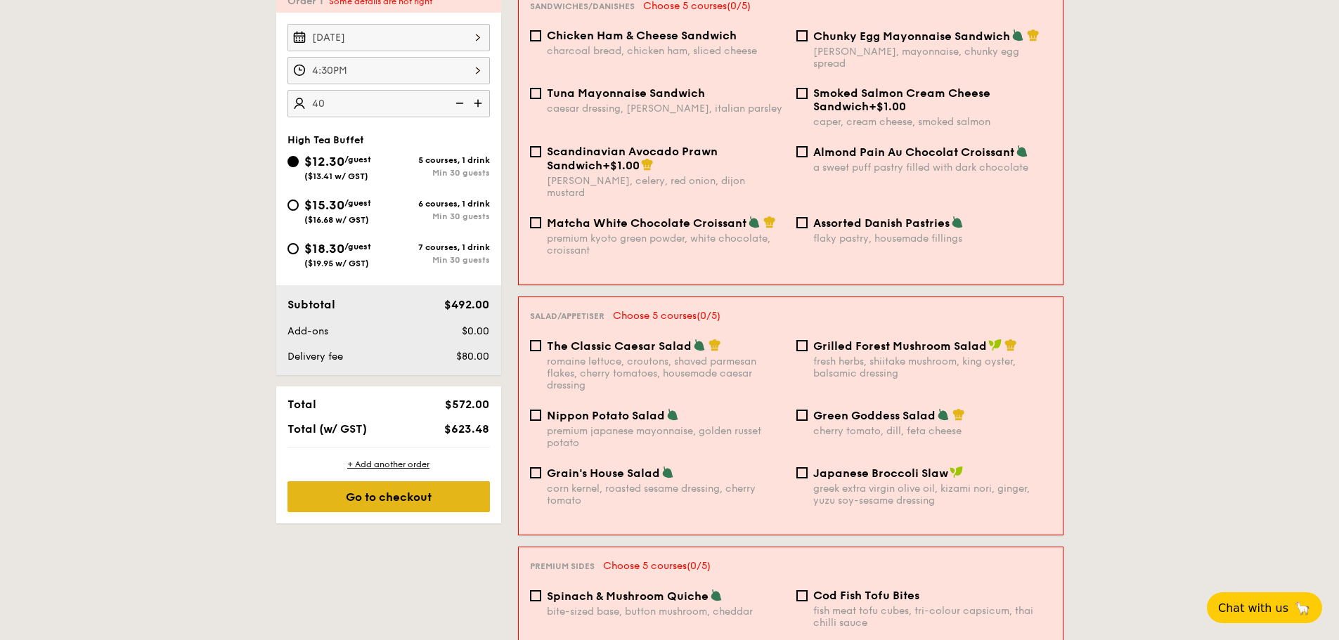
scroll to position [376, 0]
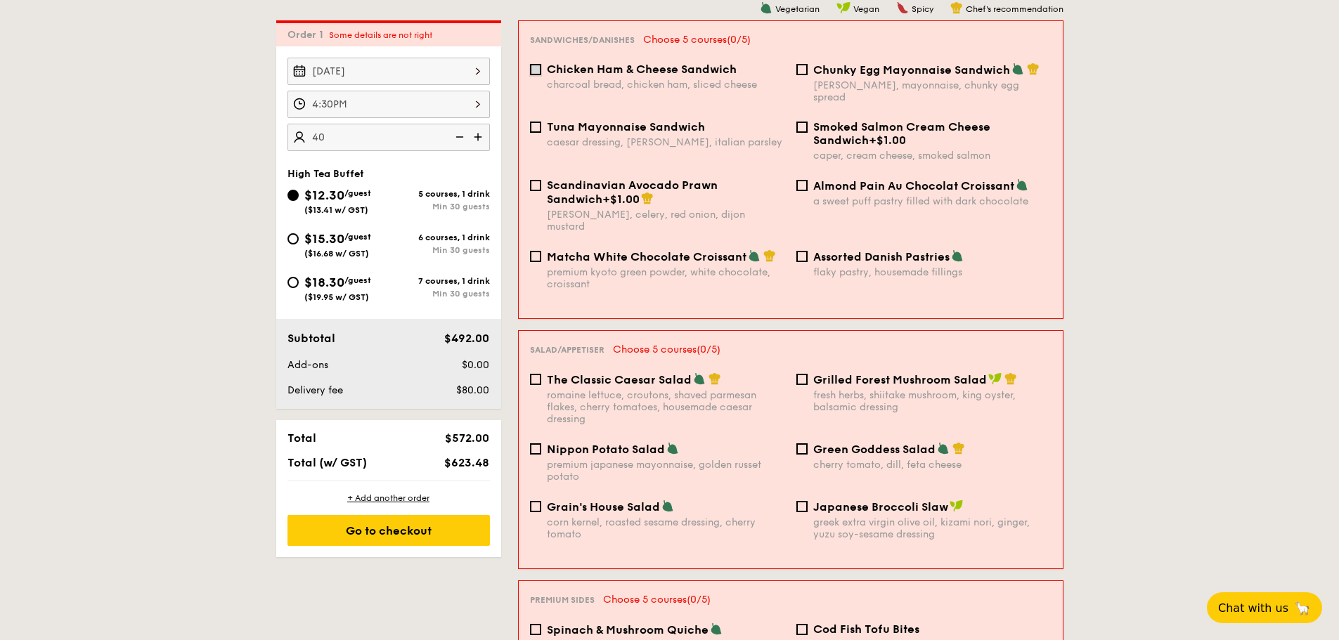
click at [539, 70] on input "Chicken Ham & Cheese Sandwich charcoal bread, chicken ham, sliced cheese" at bounding box center [535, 69] width 11 height 11
checkbox input "true"
click at [812, 372] on div "Grilled Forest Mushroom Salad fresh herbs, shiitake mushroom, king oyster, bals…" at bounding box center [924, 392] width 266 height 41
click at [807, 374] on input "Grilled Forest Mushroom Salad fresh herbs, shiitake mushroom, king oyster, bals…" at bounding box center [801, 379] width 11 height 11
checkbox input "true"
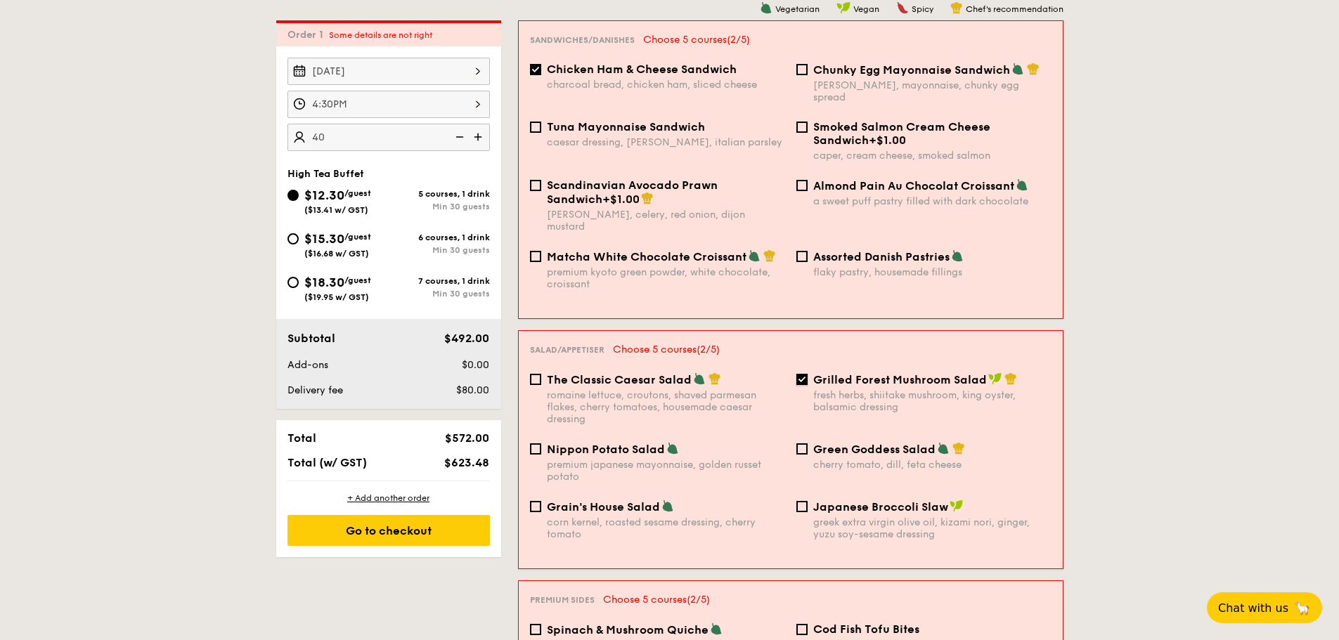
scroll to position [938, 0]
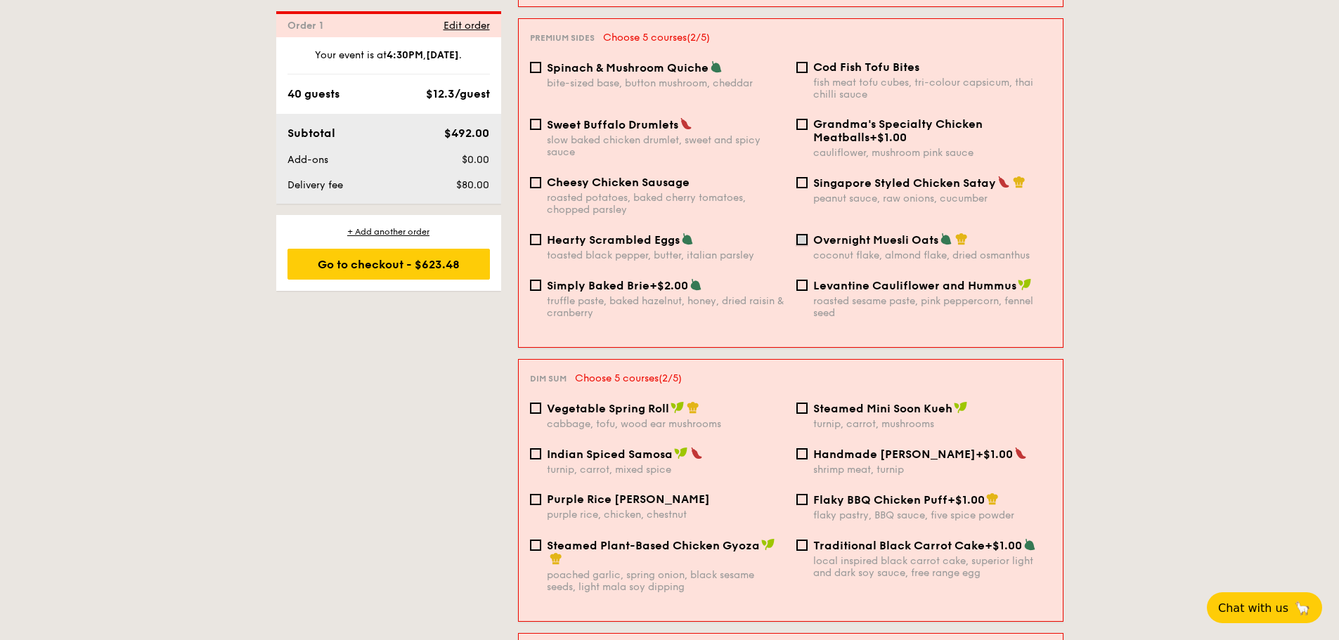
click at [801, 234] on input "Overnight Muesli Oats coconut flake, almond flake, dried osmanthus" at bounding box center [801, 239] width 11 height 11
checkbox input "true"
click at [806, 403] on input "Steamed Mini Soon Kueh turnip, carrot, mushrooms" at bounding box center [801, 408] width 11 height 11
checkbox input "true"
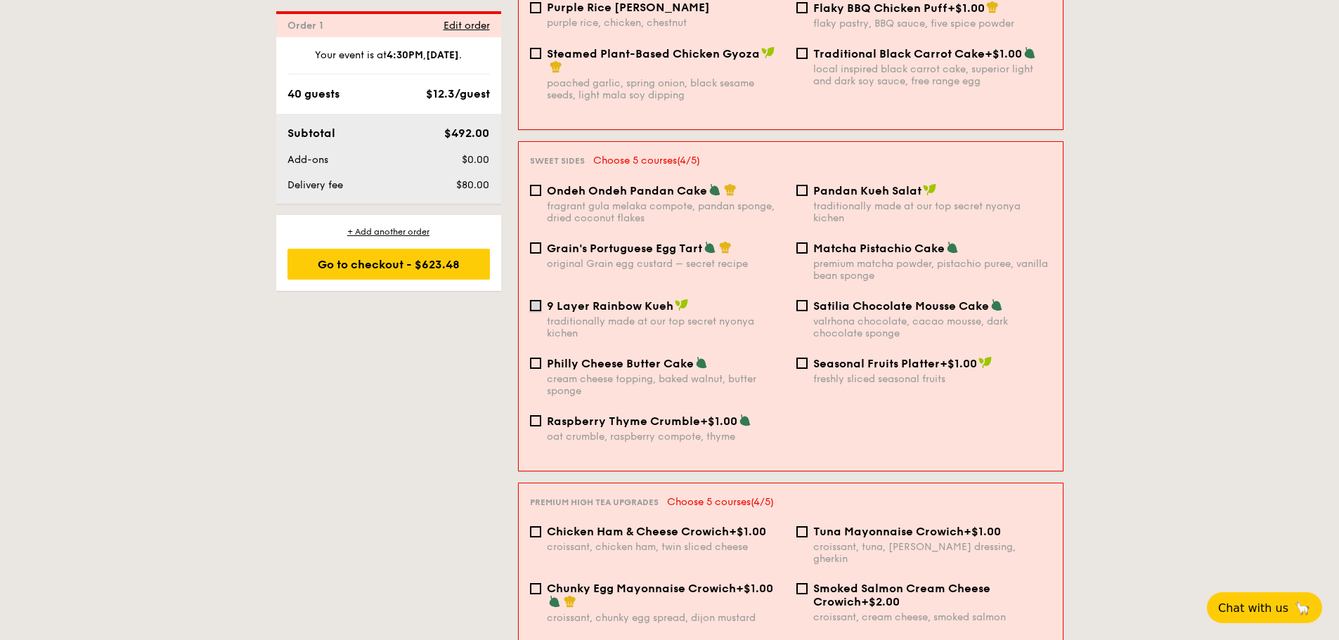
click at [533, 300] on input "9 Layer Rainbow Kueh traditionally made at our top secret nyonya kichen" at bounding box center [535, 305] width 11 height 11
checkbox input "true"
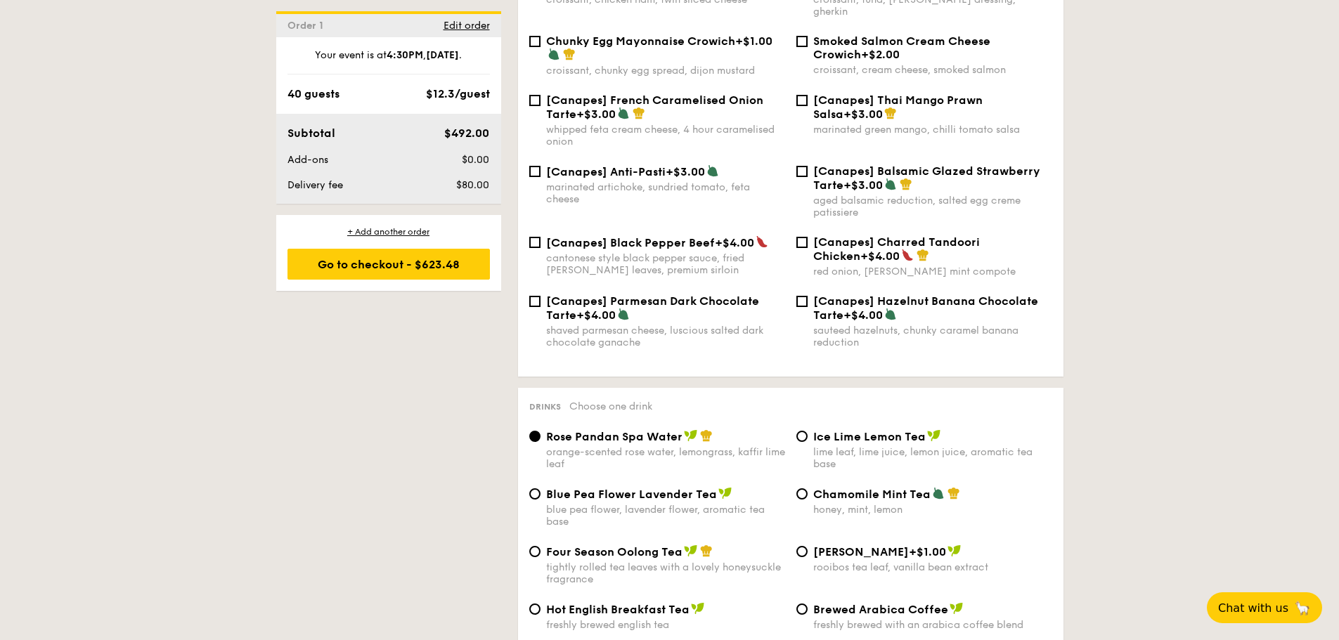
scroll to position [2058, 0]
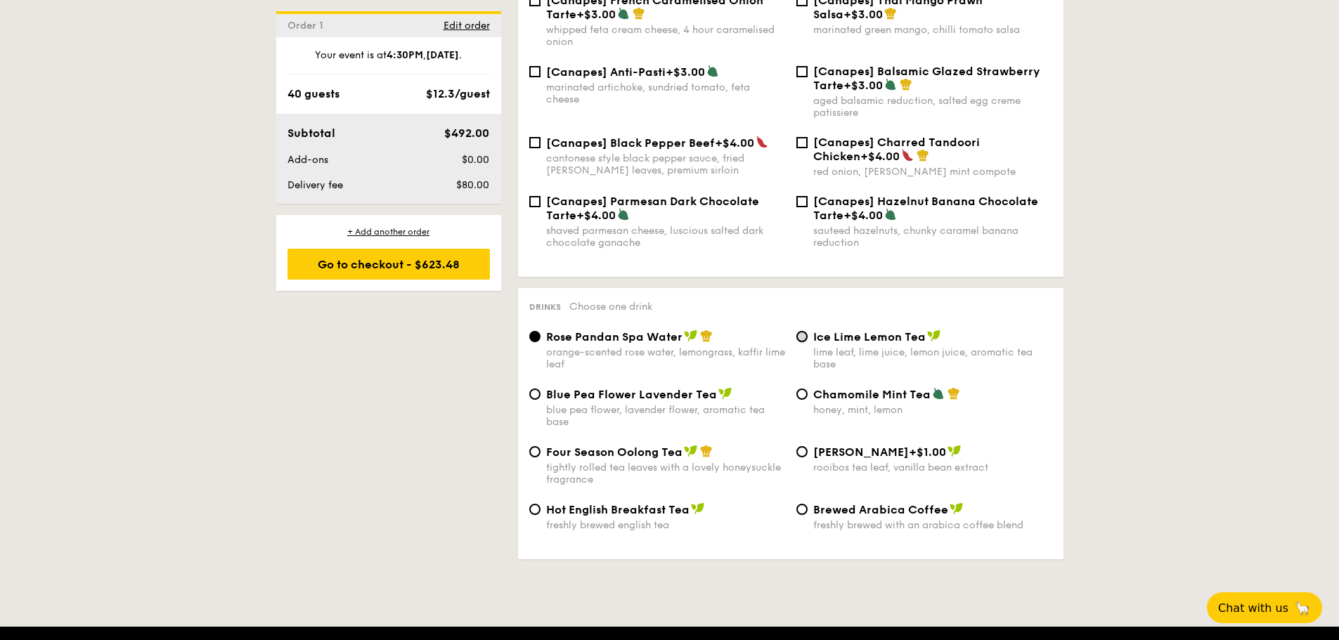
click at [802, 331] on input "Ice Lime Lemon Tea lime leaf, lime juice, lemon juice, aromatic tea base" at bounding box center [801, 336] width 11 height 11
radio input "true"
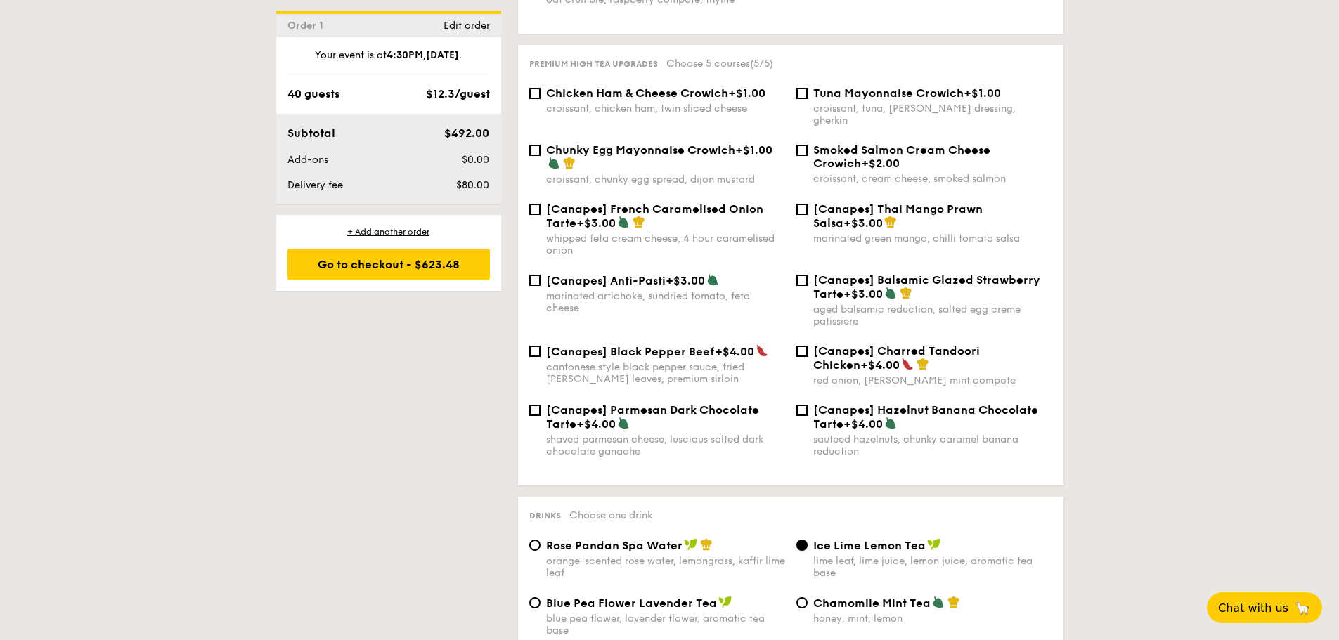
scroll to position [1709, 0]
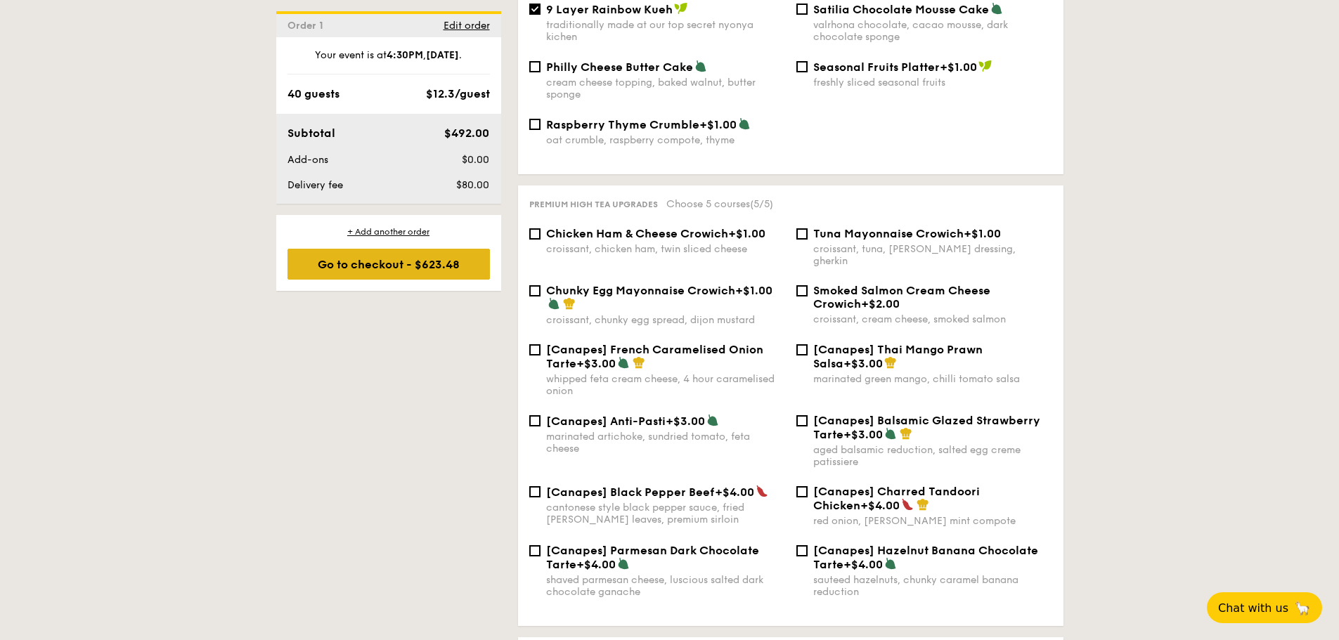
click at [356, 266] on div "Go to checkout - $623.48" at bounding box center [388, 264] width 202 height 31
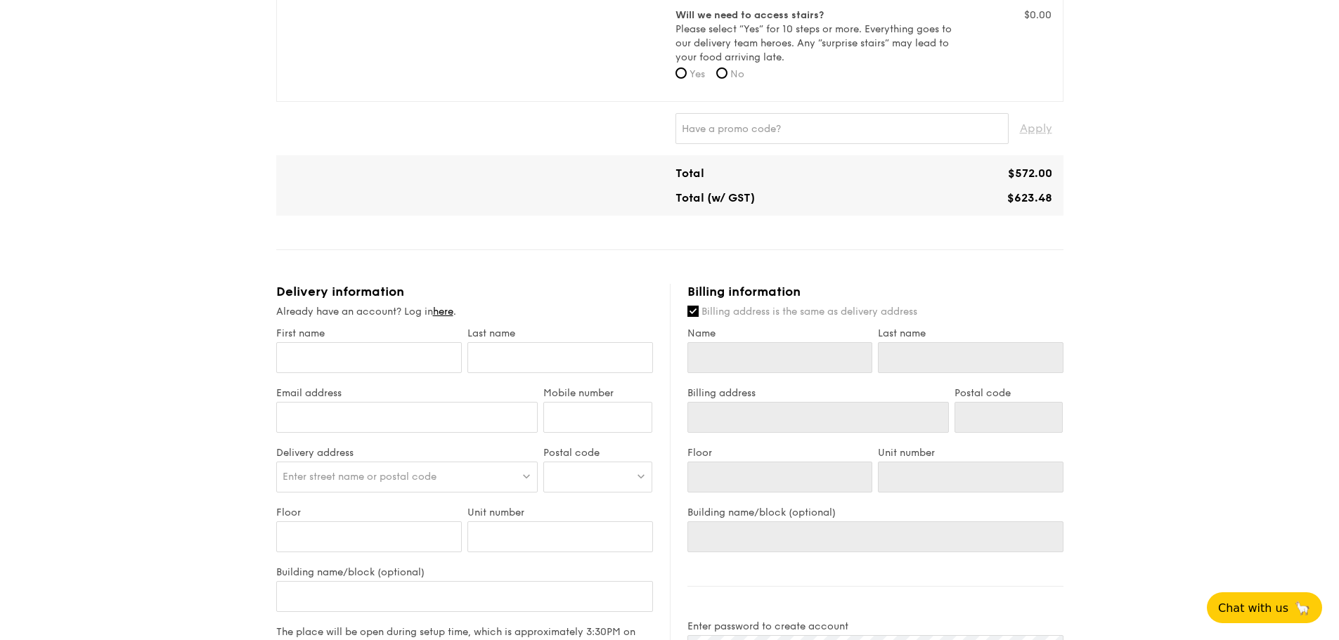
scroll to position [422, 0]
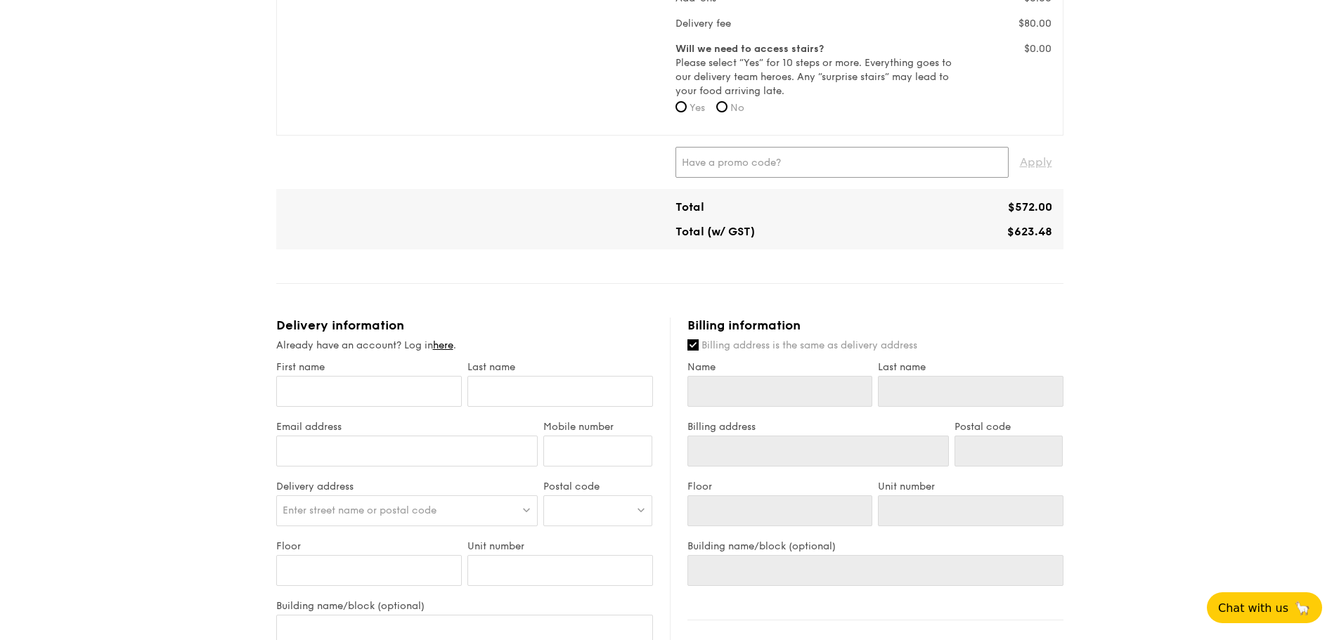
click at [753, 171] on input "text" at bounding box center [841, 162] width 333 height 31
type input "[PERSON_NAME]"
click at [1020, 147] on span "Apply" at bounding box center [1036, 162] width 32 height 31
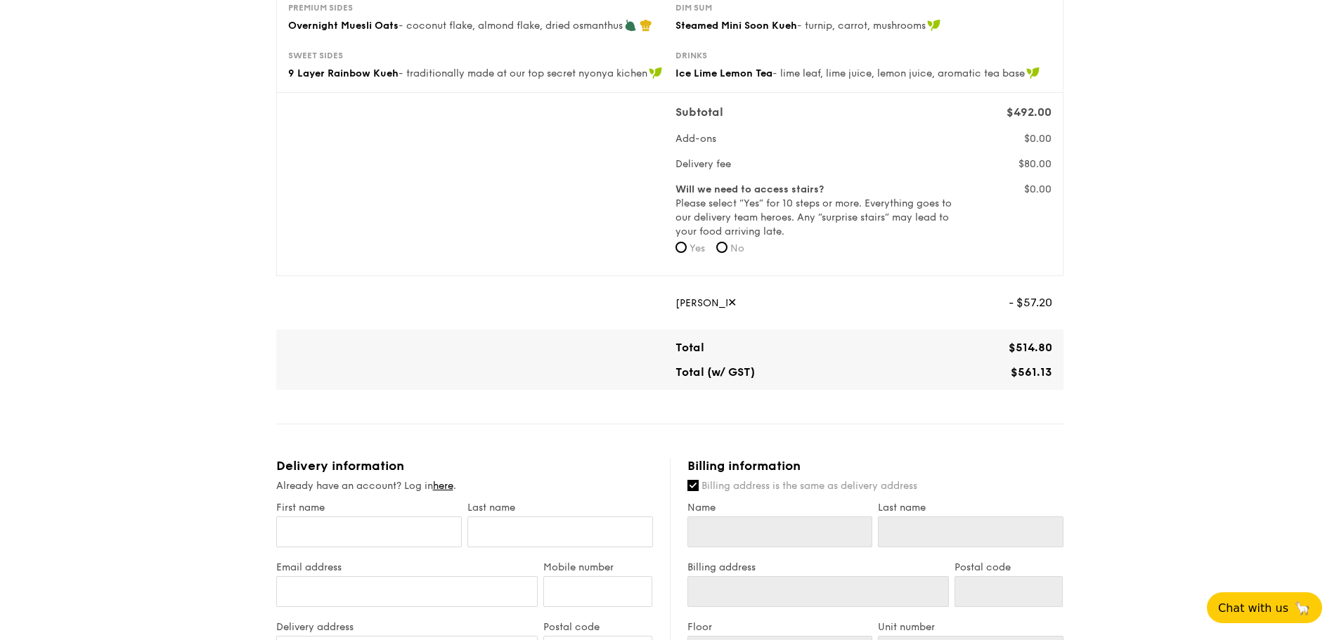
click at [1220, 231] on div "1 - Select menu 2 - Select items 3 - Check out High Tea Buffet $12.30 /guest ($…" at bounding box center [669, 461] width 1339 height 1484
click at [733, 304] on span "✕" at bounding box center [731, 302] width 9 height 31
click at [1120, 384] on div "1 - Select menu 2 - Select items 3 - Check out High Tea Buffet $12.30 /guest ($…" at bounding box center [669, 461] width 1339 height 1484
drag, startPoint x: 1005, startPoint y: 370, endPoint x: 1081, endPoint y: 377, distance: 76.2
click at [1081, 377] on div "1 - Select menu 2 - Select items 3 - Check out High Tea Buffet $12.30 /guest ($…" at bounding box center [669, 461] width 1339 height 1484
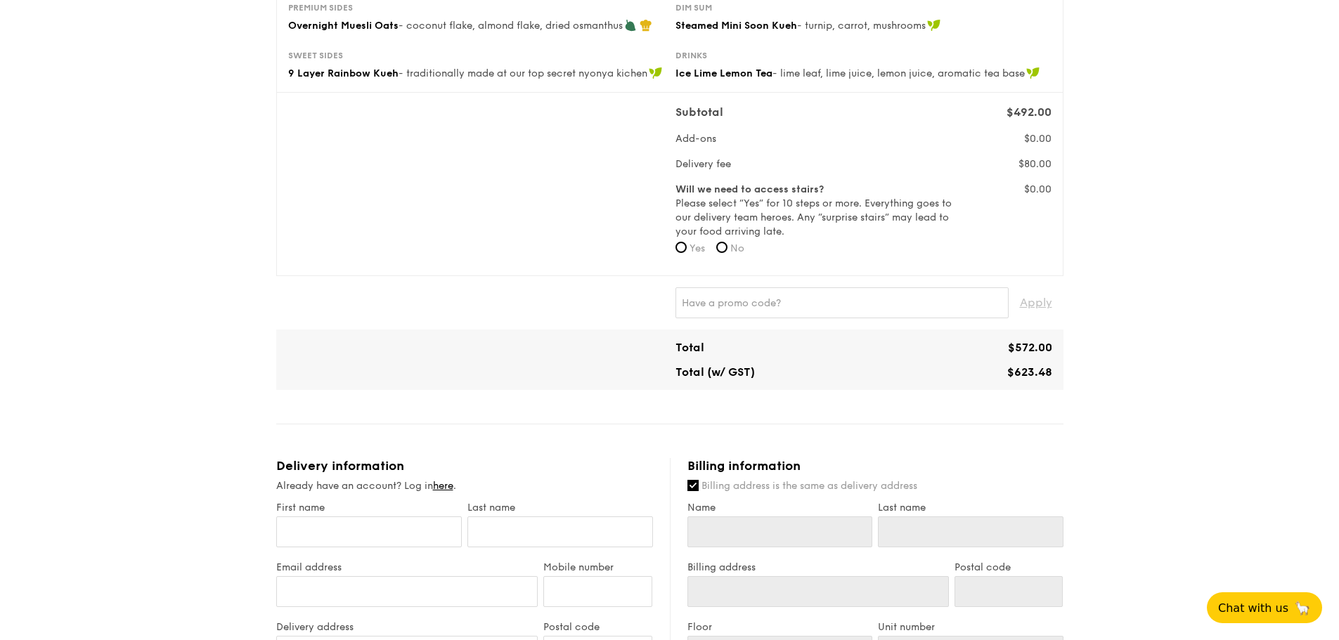
click at [824, 363] on div "Total $572.00 Total (w/ GST) $623.48" at bounding box center [863, 360] width 377 height 38
click at [1224, 454] on div "1 - Select menu 2 - Select items 3 - Check out High Tea Buffet $12.30 /guest ($…" at bounding box center [669, 461] width 1339 height 1484
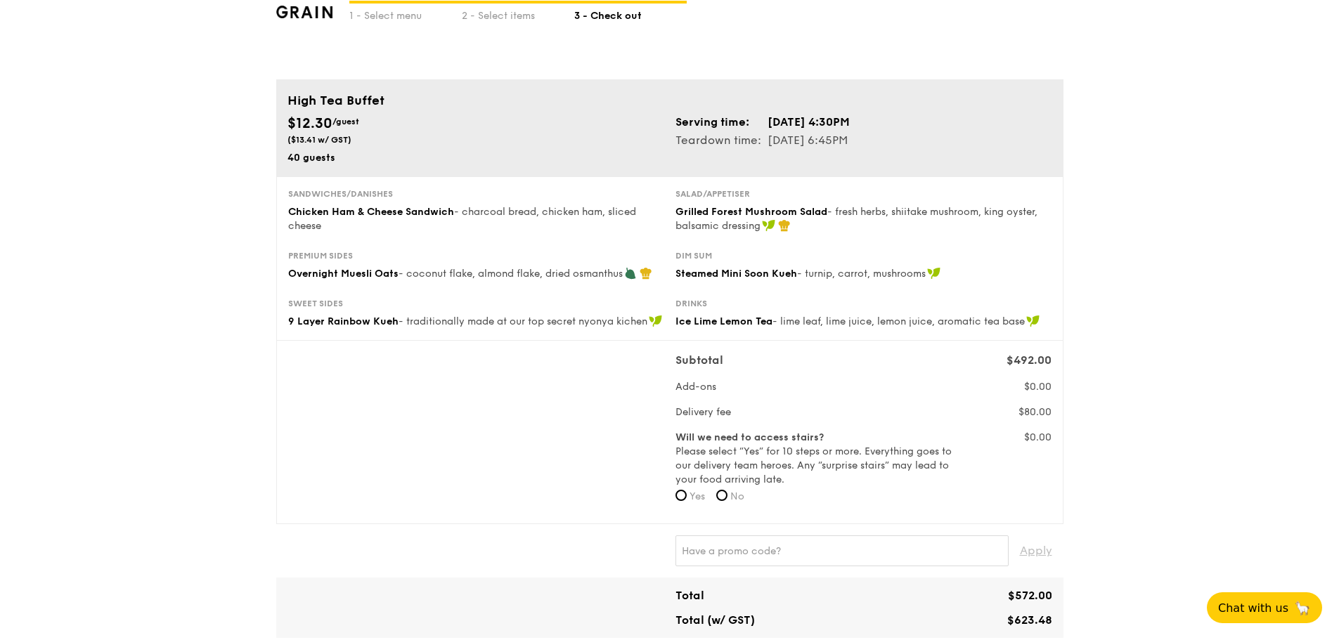
scroll to position [0, 0]
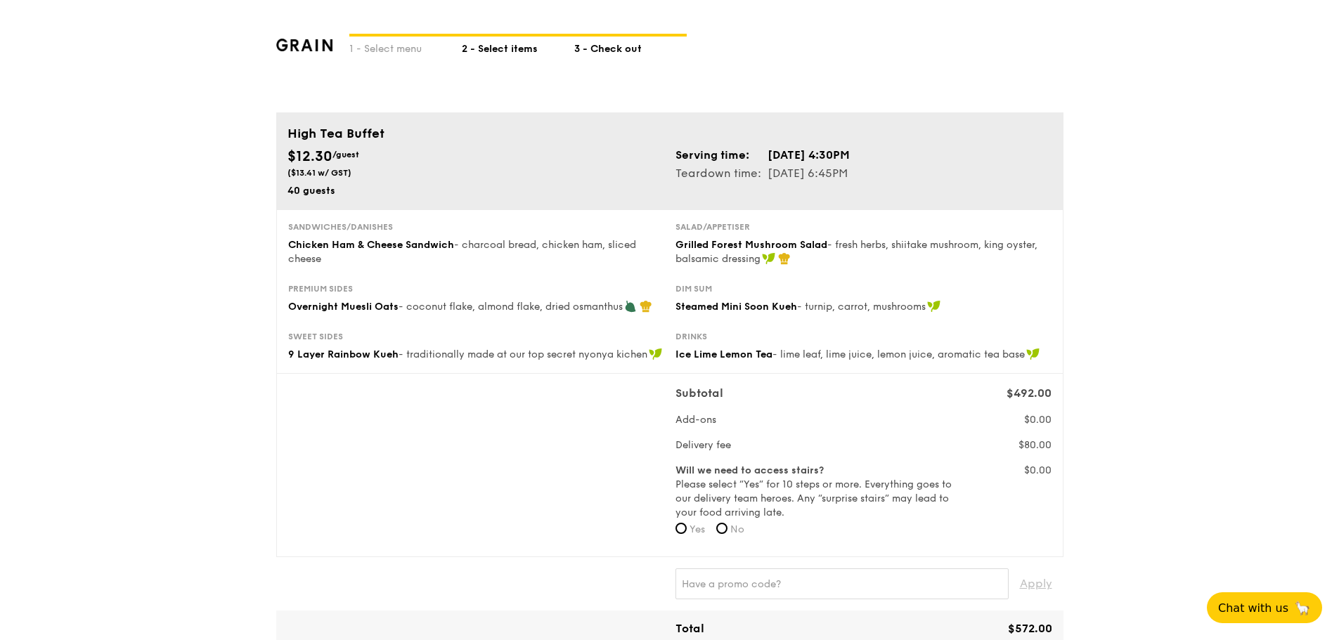
click at [543, 51] on div "2 - Select items" at bounding box center [518, 47] width 112 height 20
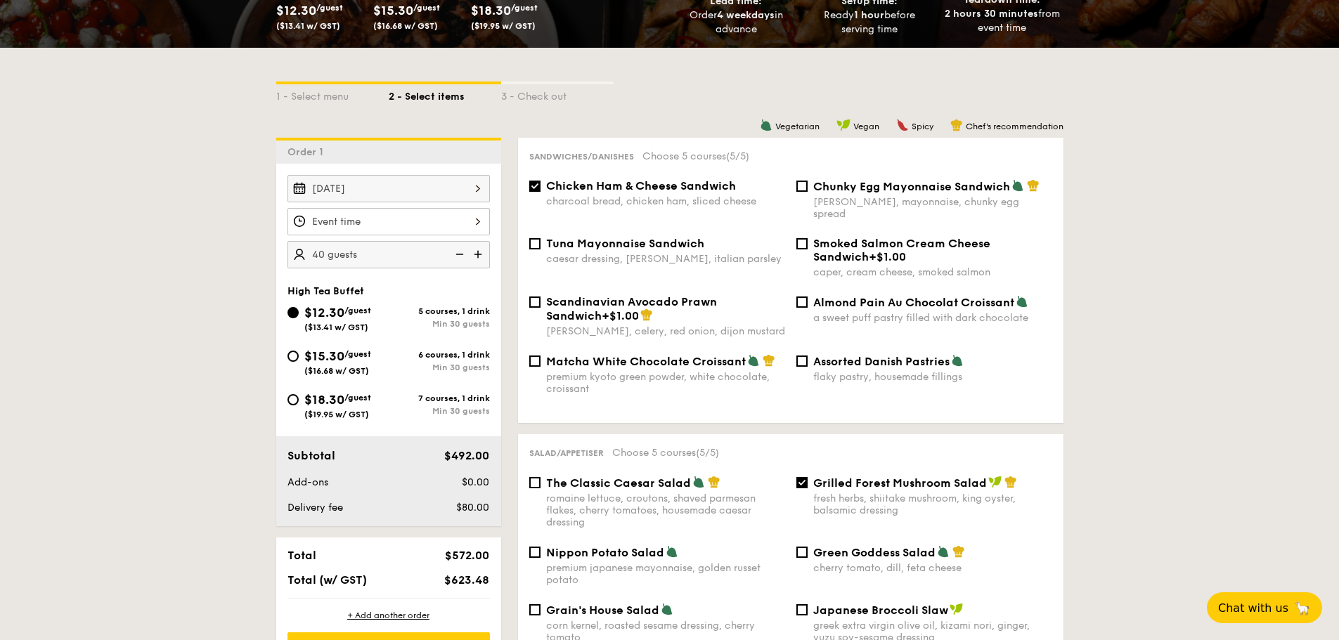
scroll to position [281, 0]
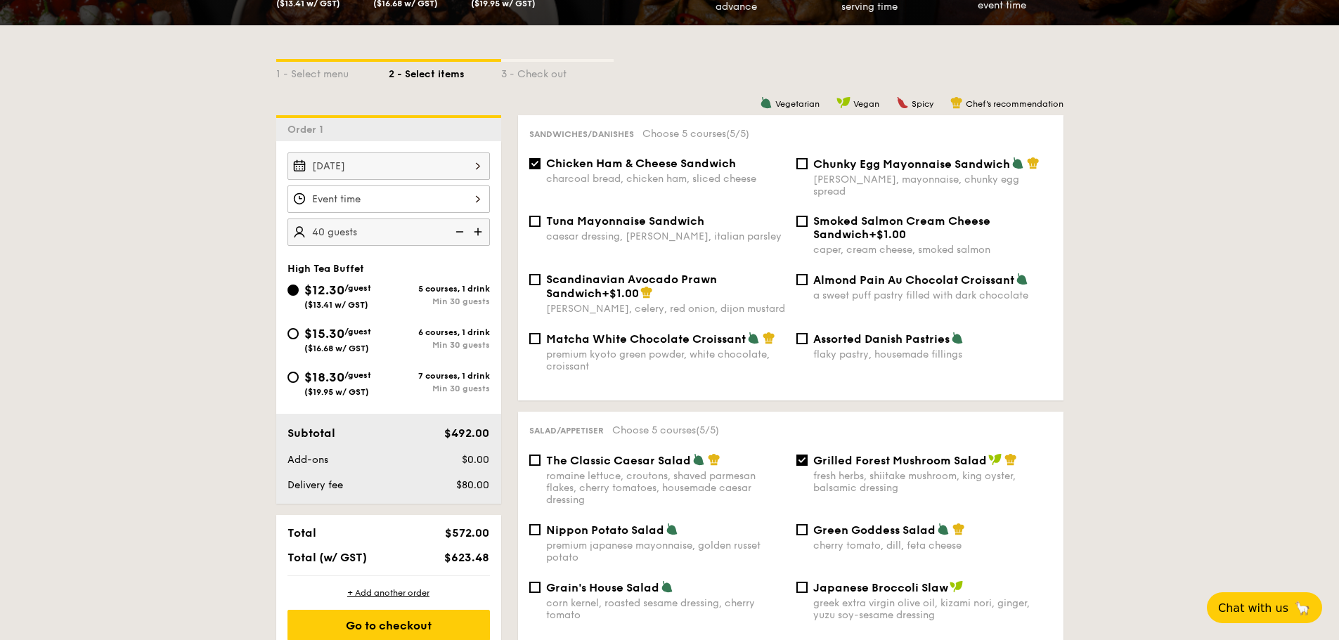
click at [479, 198] on input "$12.30 /guest ($13.41 w/ GST)" at bounding box center [388, 199] width 202 height 27
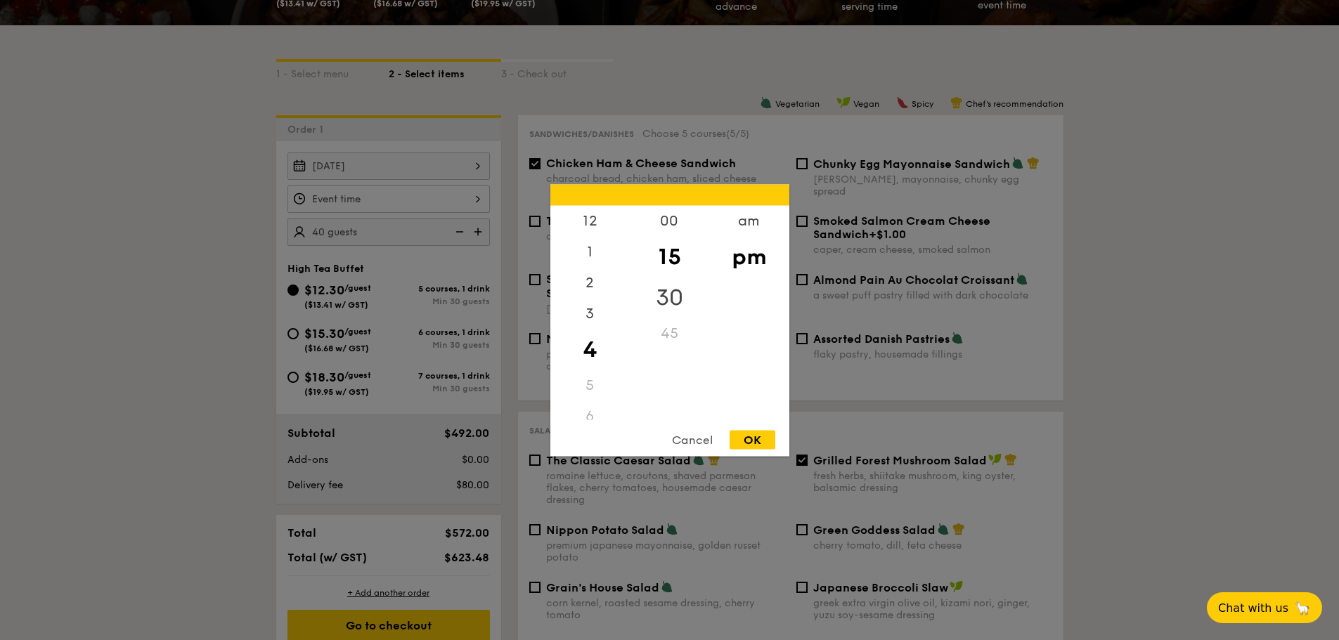
click at [675, 294] on div "30" at bounding box center [669, 297] width 79 height 41
click at [761, 443] on div "OK" at bounding box center [753, 439] width 46 height 19
type input "4:30PM"
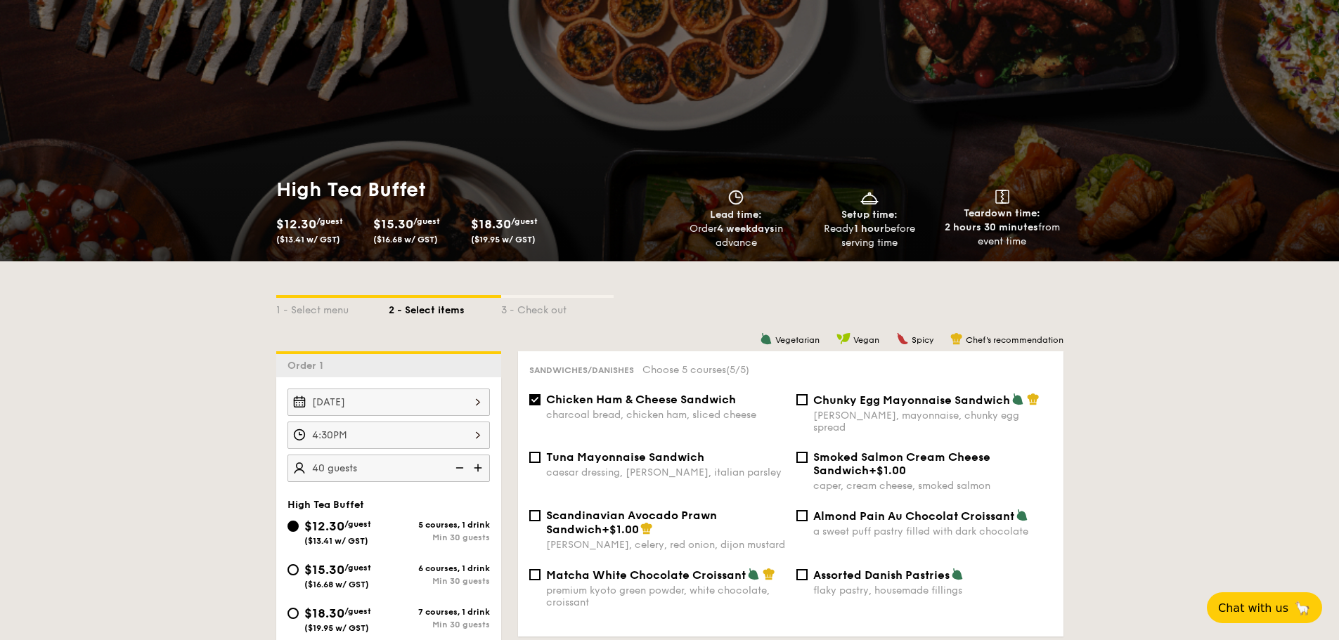
scroll to position [141, 0]
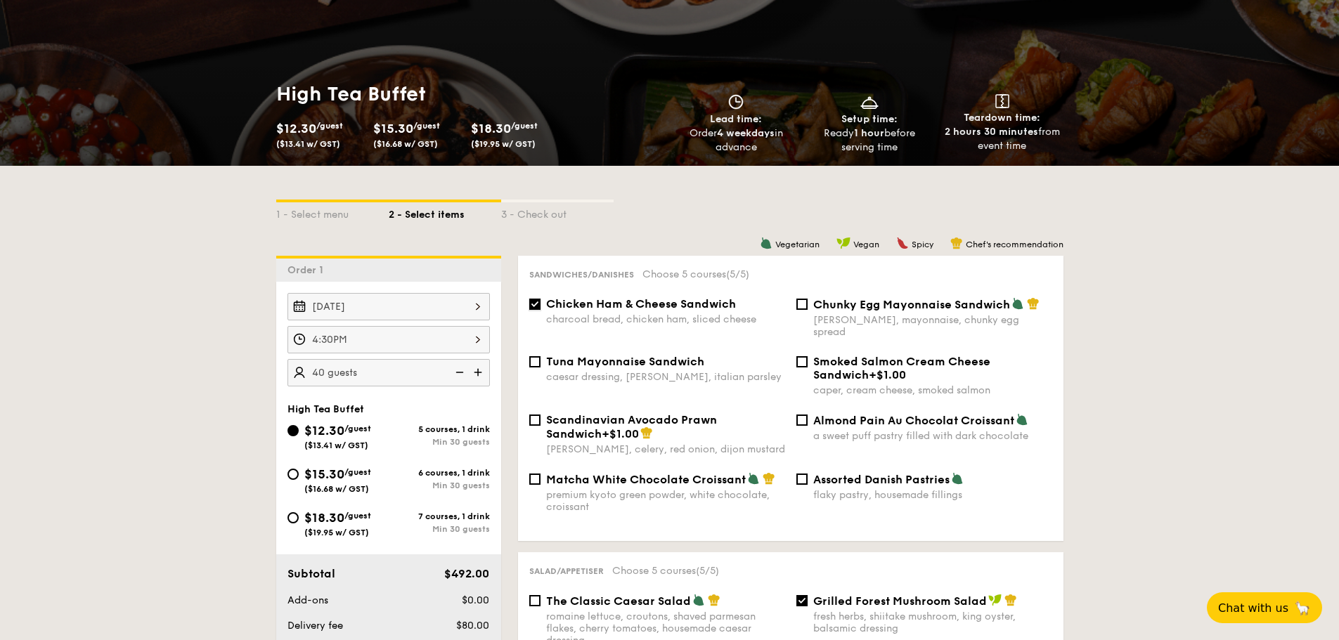
click at [536, 309] on input "Chicken Ham & Cheese Sandwich charcoal bread, chicken ham, sliced cheese" at bounding box center [534, 304] width 11 height 11
checkbox input "false"
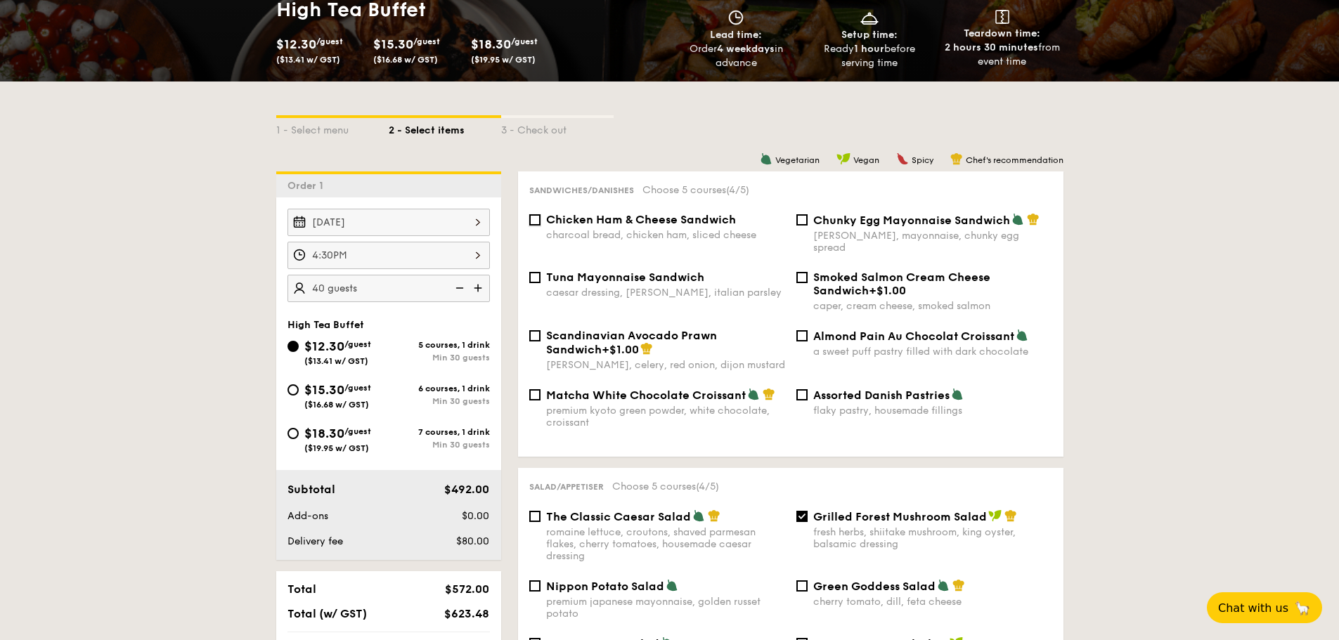
scroll to position [211, 0]
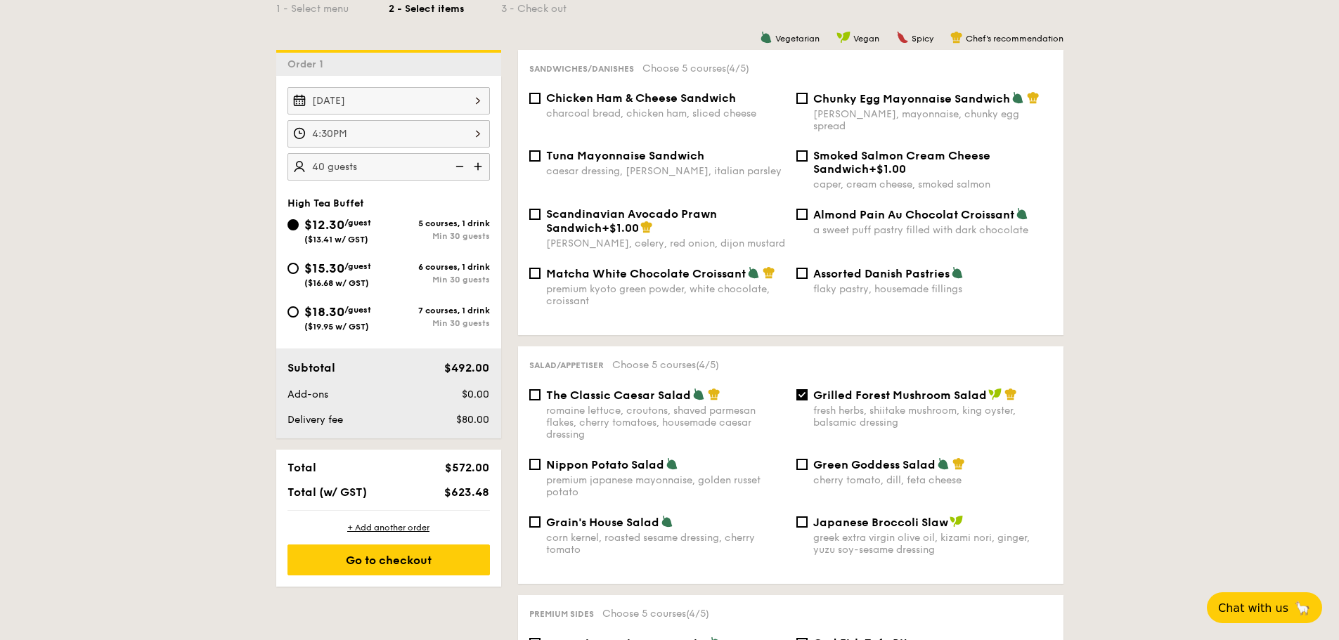
scroll to position [351, 0]
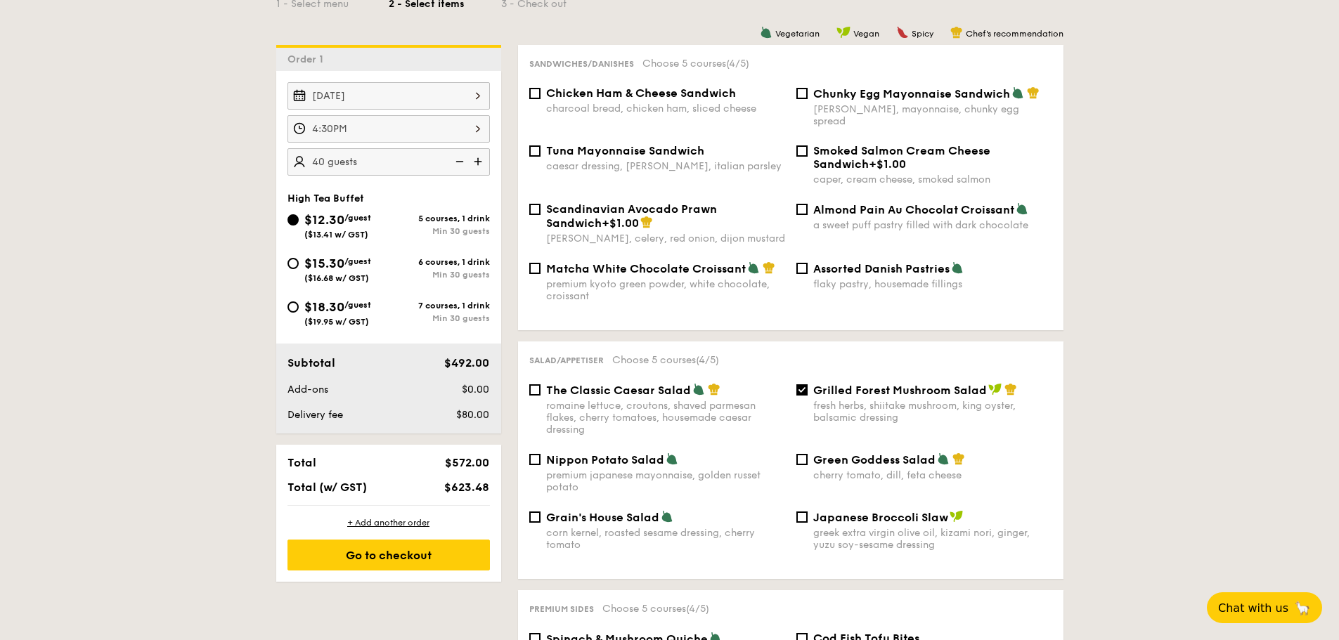
click at [383, 133] on input "4:30PM" at bounding box center [388, 128] width 202 height 27
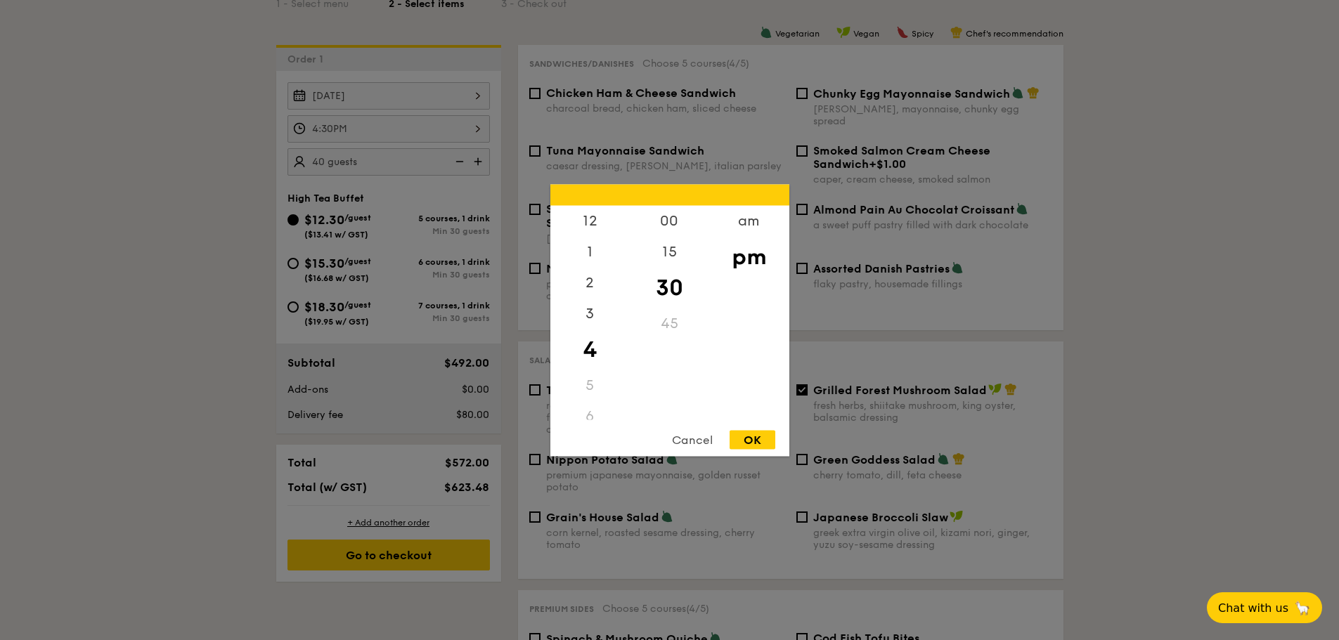
click at [205, 306] on div at bounding box center [669, 320] width 1339 height 640
